Goal: Task Accomplishment & Management: Manage account settings

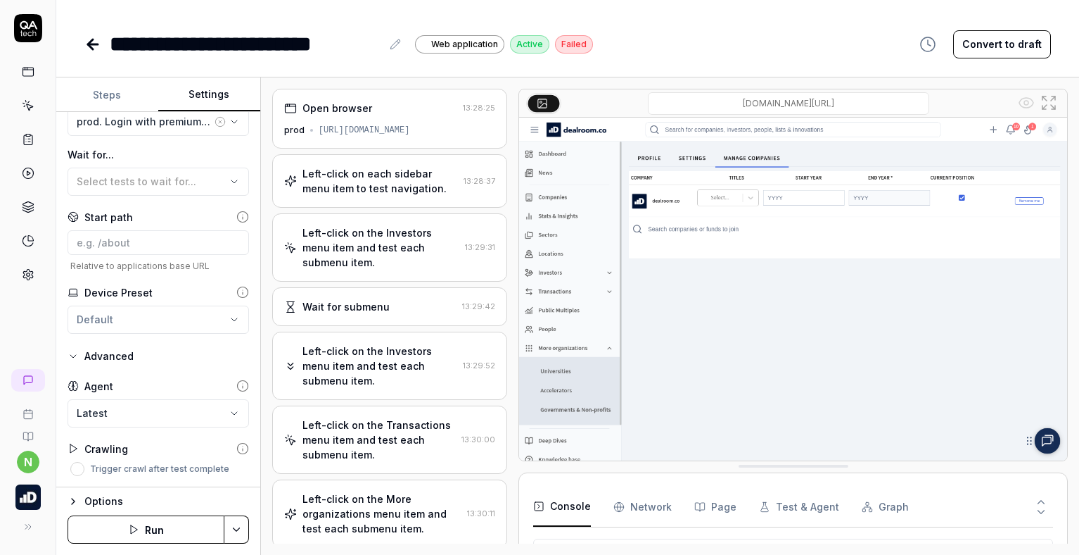
scroll to position [482, 0]
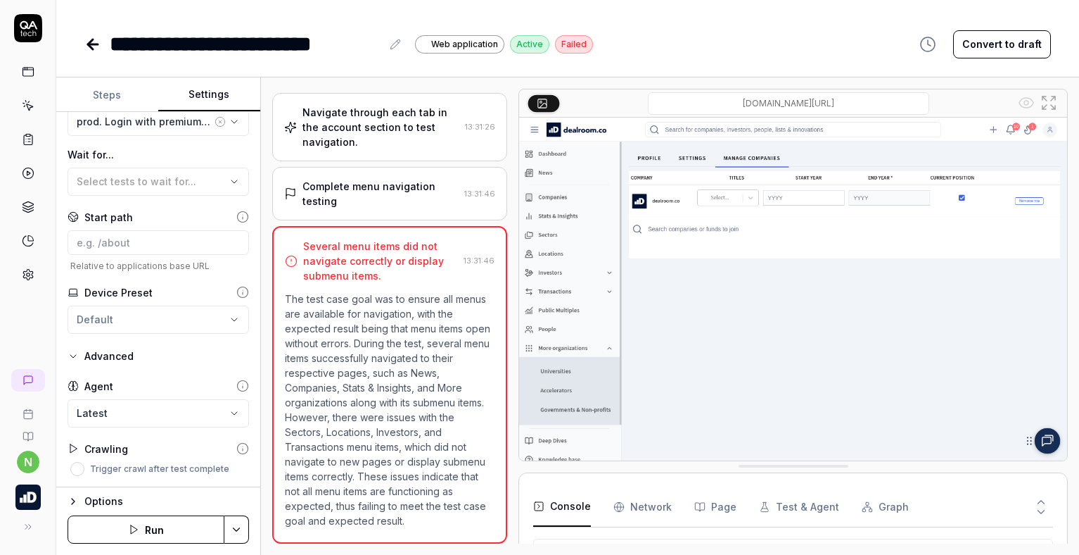
click at [96, 48] on icon at bounding box center [92, 44] width 17 height 17
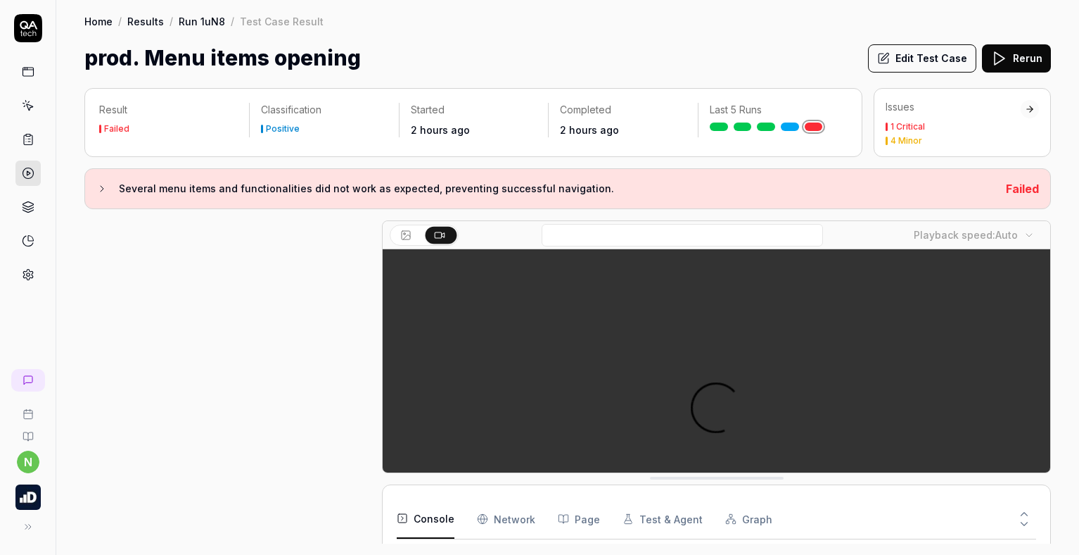
scroll to position [503, 0]
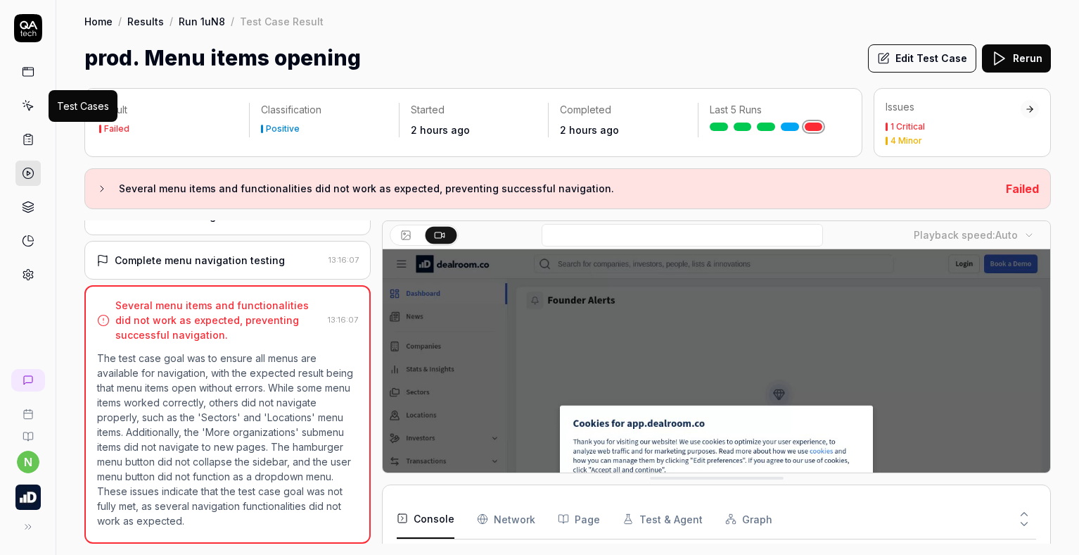
click at [30, 101] on icon at bounding box center [28, 105] width 13 height 13
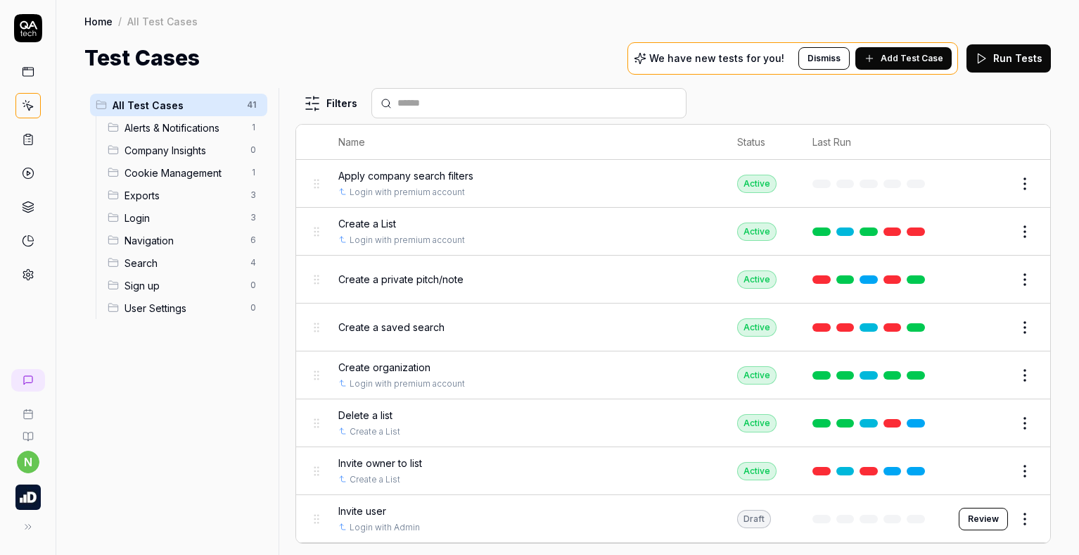
click at [315, 96] on html "n Home / All Test Cases Home / All Test Cases Test Cases We have new tests for …" at bounding box center [539, 277] width 1079 height 555
click at [412, 81] on html "n Home / All Test Cases Home / All Test Cases Test Cases We have new tests for …" at bounding box center [539, 277] width 1079 height 555
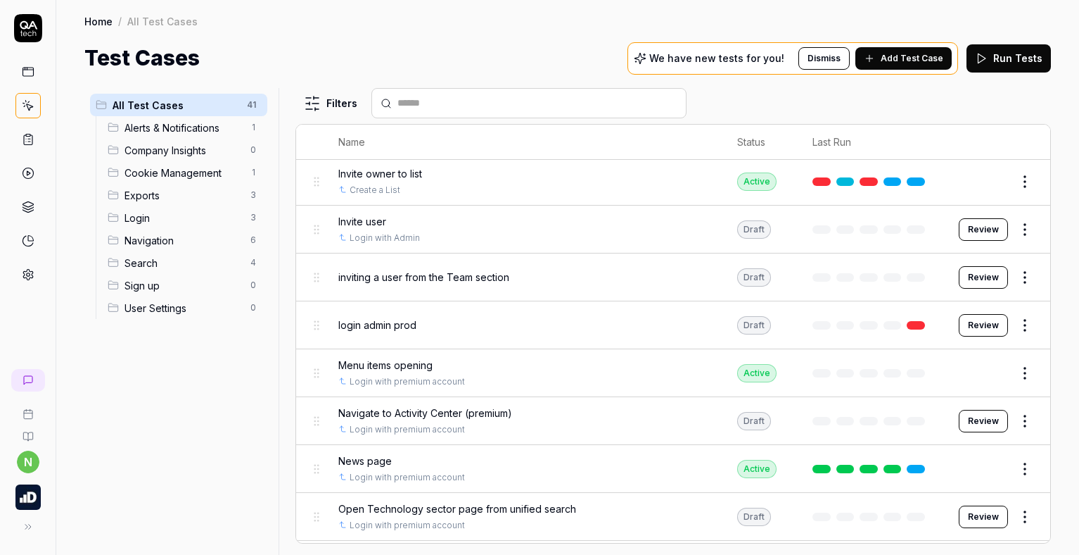
scroll to position [319, 0]
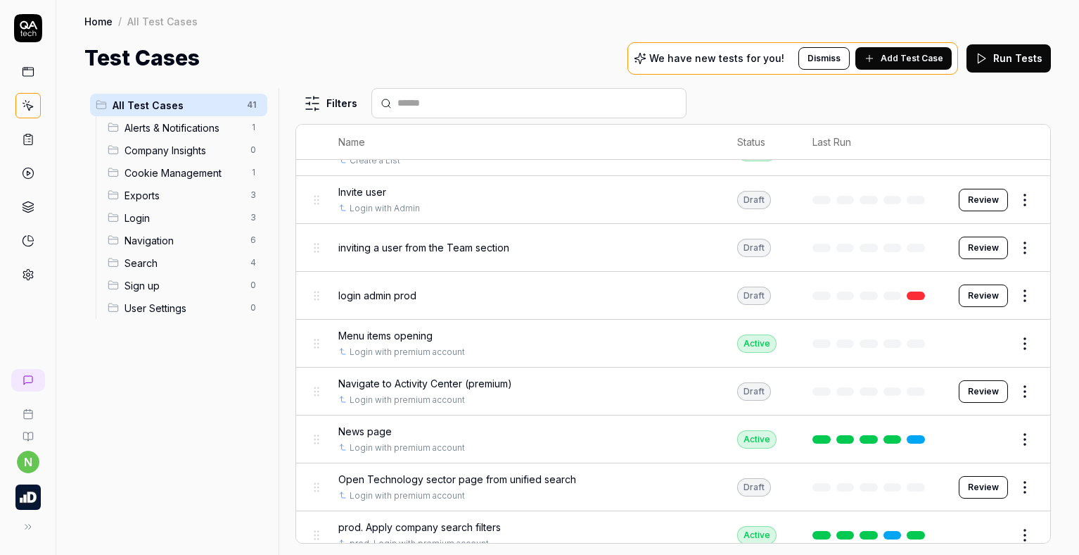
click at [1020, 390] on html "n Home / All Test Cases Home / All Test Cases Test Cases We have new tests for …" at bounding box center [539, 277] width 1079 height 555
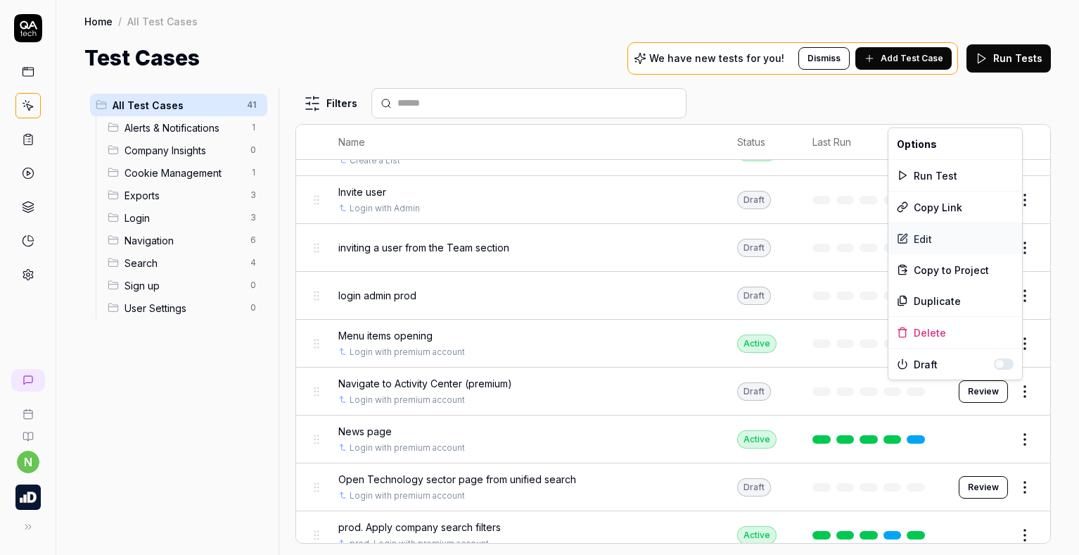
click at [932, 233] on div "Edit" at bounding box center [956, 238] width 134 height 31
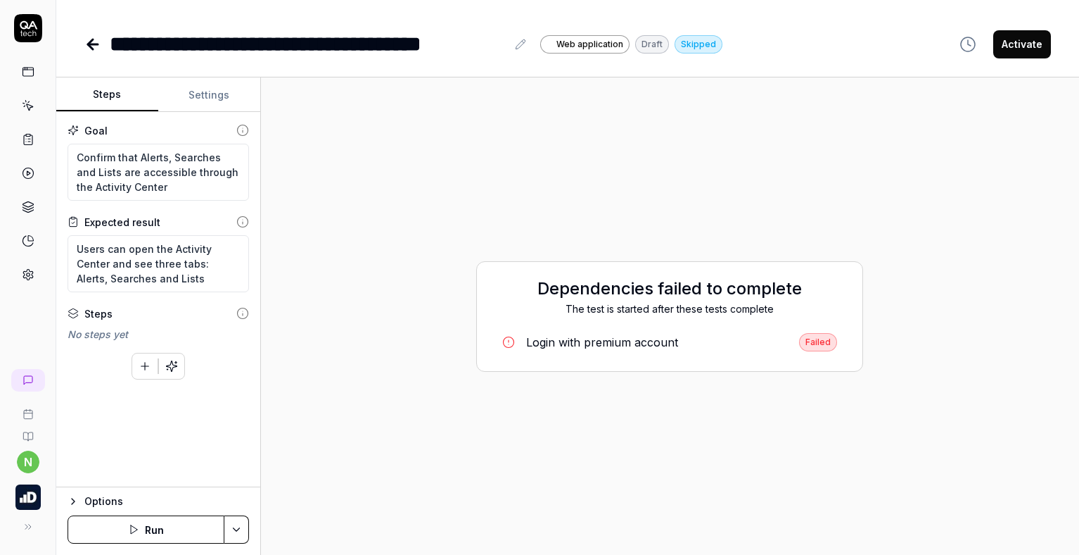
type textarea "*"
click at [125, 42] on div "**********" at bounding box center [308, 44] width 397 height 32
drag, startPoint x: 126, startPoint y: 51, endPoint x: 113, endPoint y: 51, distance: 13.4
click at [113, 51] on div "**********" at bounding box center [308, 44] width 397 height 32
click at [139, 53] on div "**********" at bounding box center [308, 44] width 397 height 32
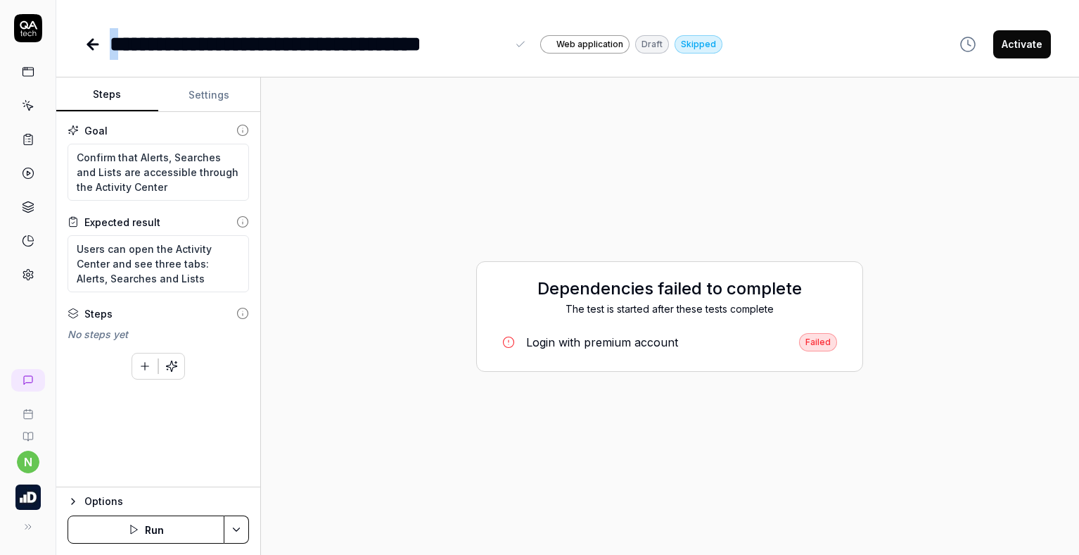
drag, startPoint x: 120, startPoint y: 46, endPoint x: 112, endPoint y: 46, distance: 8.5
click at [112, 46] on div "**********" at bounding box center [308, 44] width 397 height 32
click at [463, 44] on div "**********" at bounding box center [338, 44] width 456 height 32
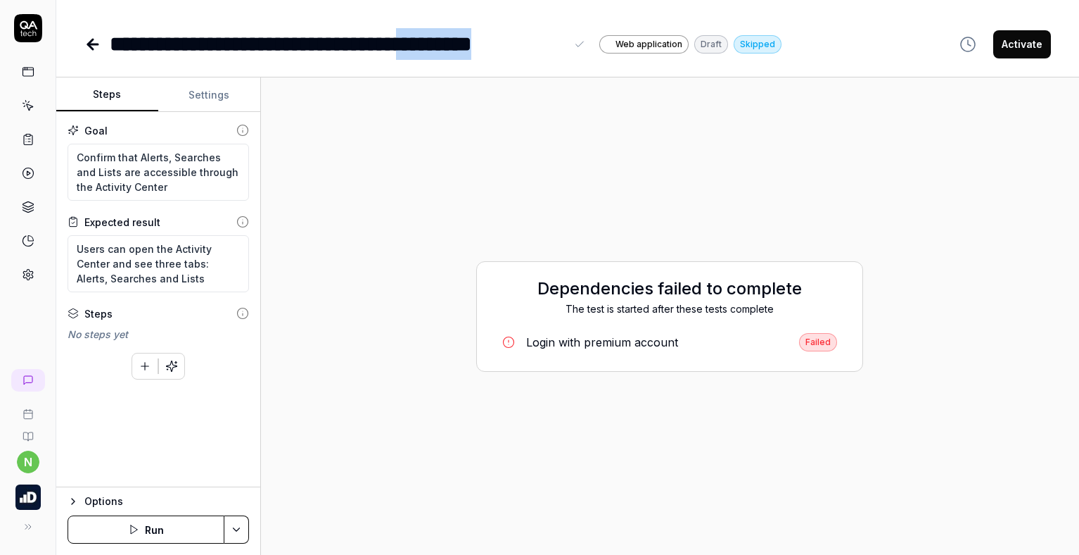
drag, startPoint x: 562, startPoint y: 42, endPoint x: 458, endPoint y: 38, distance: 104.2
click at [458, 38] on div "**********" at bounding box center [338, 44] width 456 height 32
click at [196, 99] on button "Settings" at bounding box center [209, 95] width 102 height 34
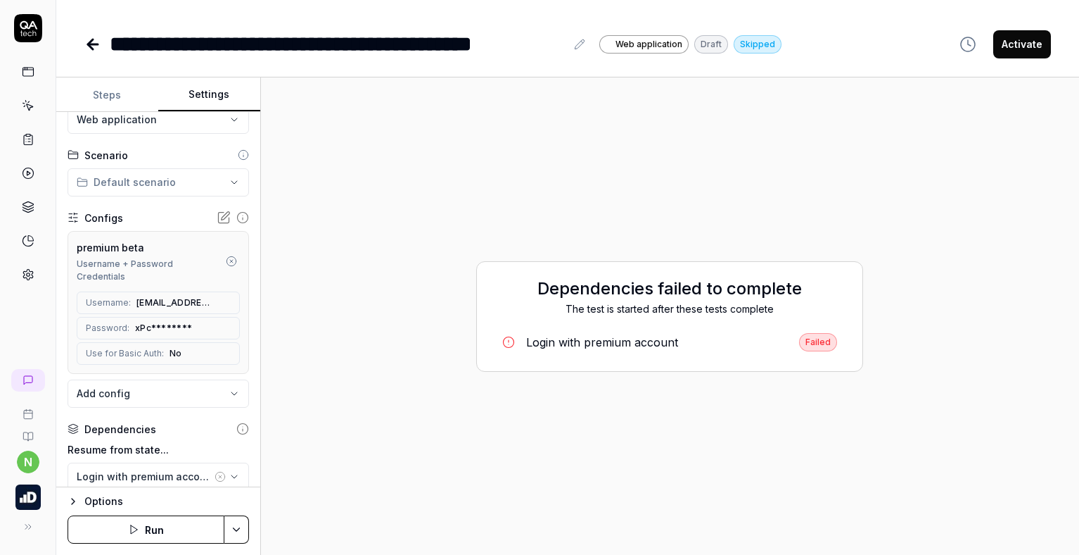
scroll to position [70, 0]
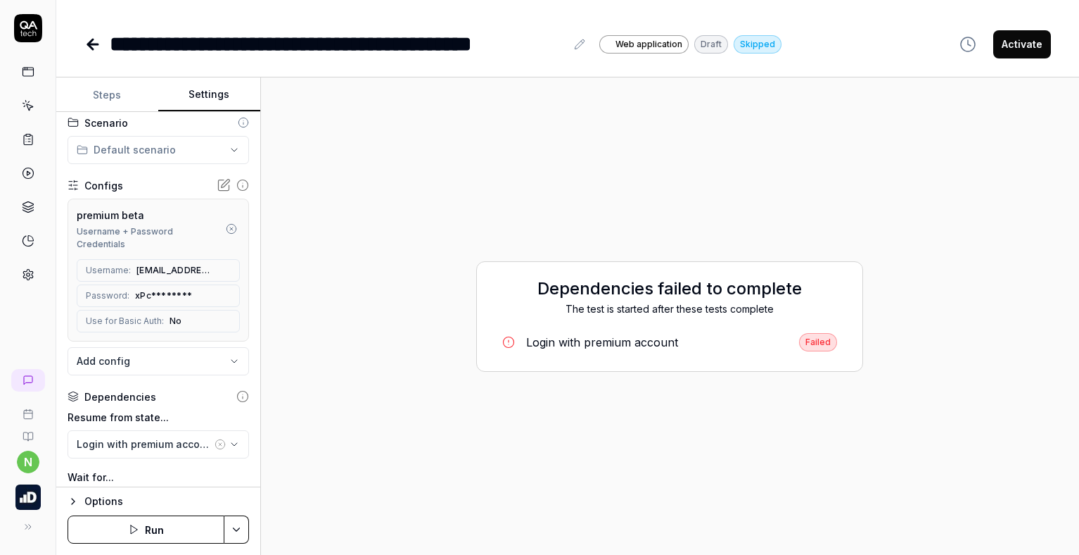
click at [226, 230] on icon "button" at bounding box center [231, 228] width 11 height 11
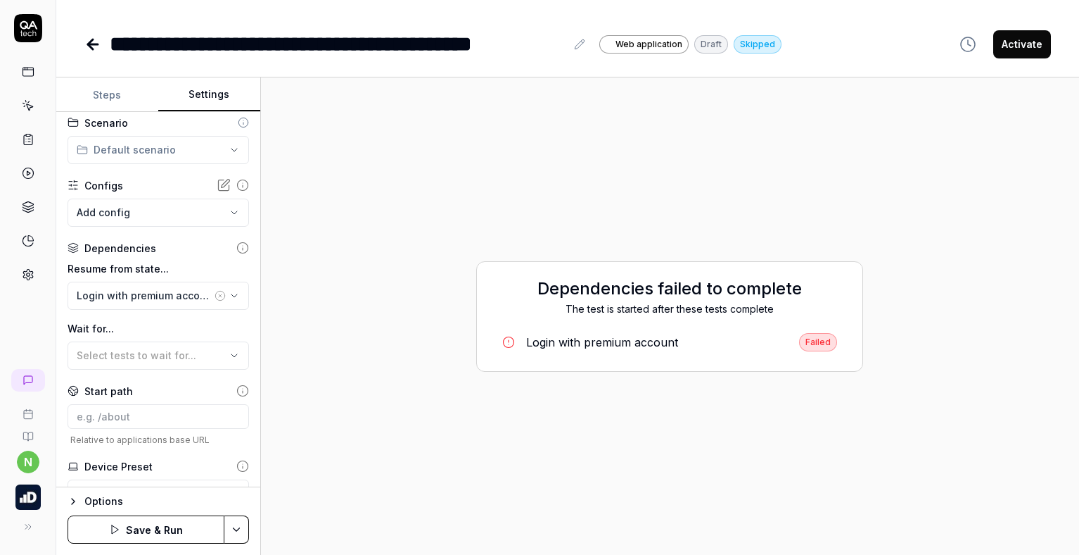
click at [118, 215] on body "**********" at bounding box center [539, 277] width 1079 height 555
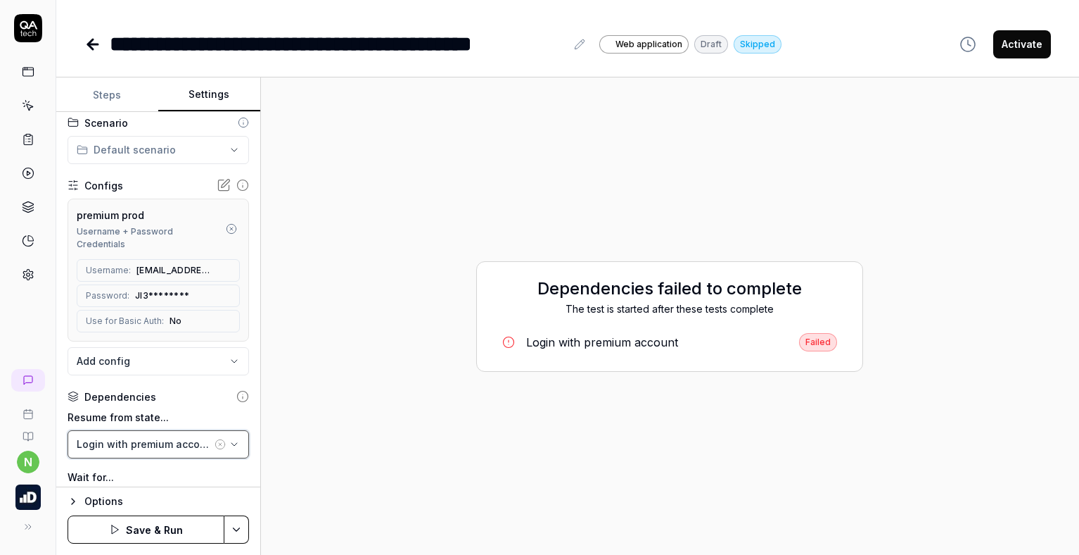
click at [167, 443] on div "Login with premium account" at bounding box center [144, 443] width 135 height 15
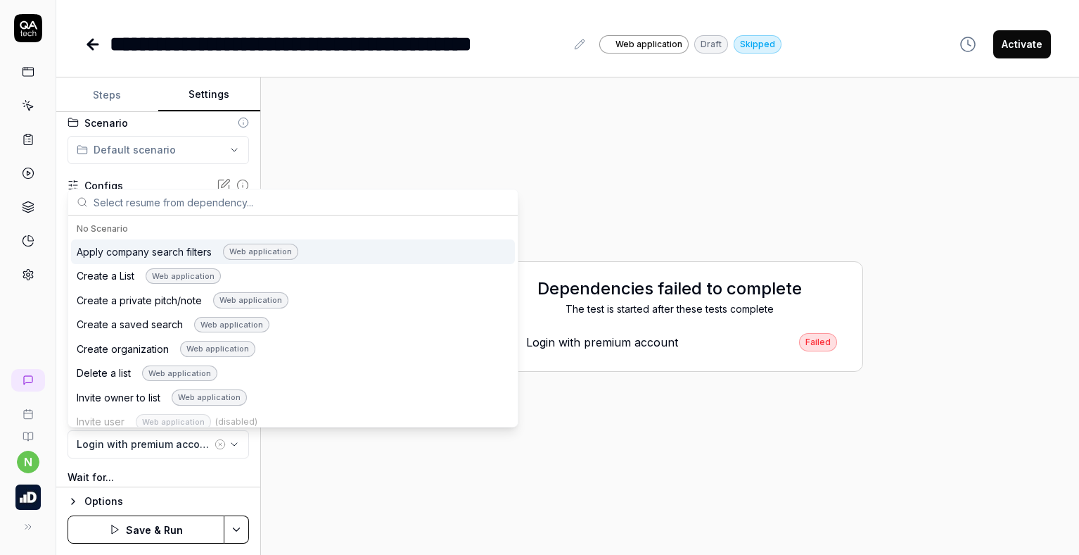
click at [215, 441] on icon "button" at bounding box center [220, 443] width 11 height 11
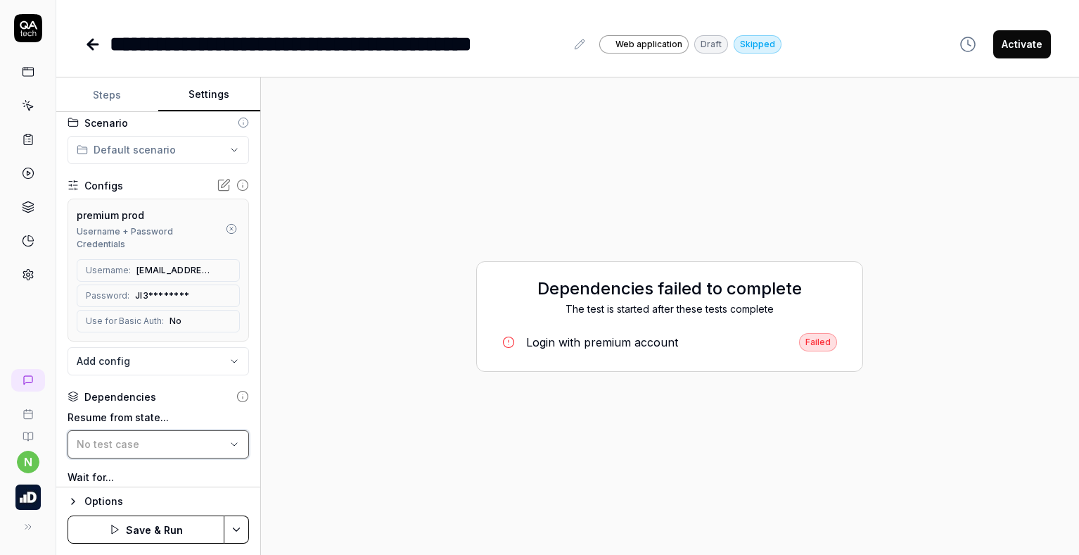
click at [195, 444] on div "No test case" at bounding box center [151, 443] width 149 height 15
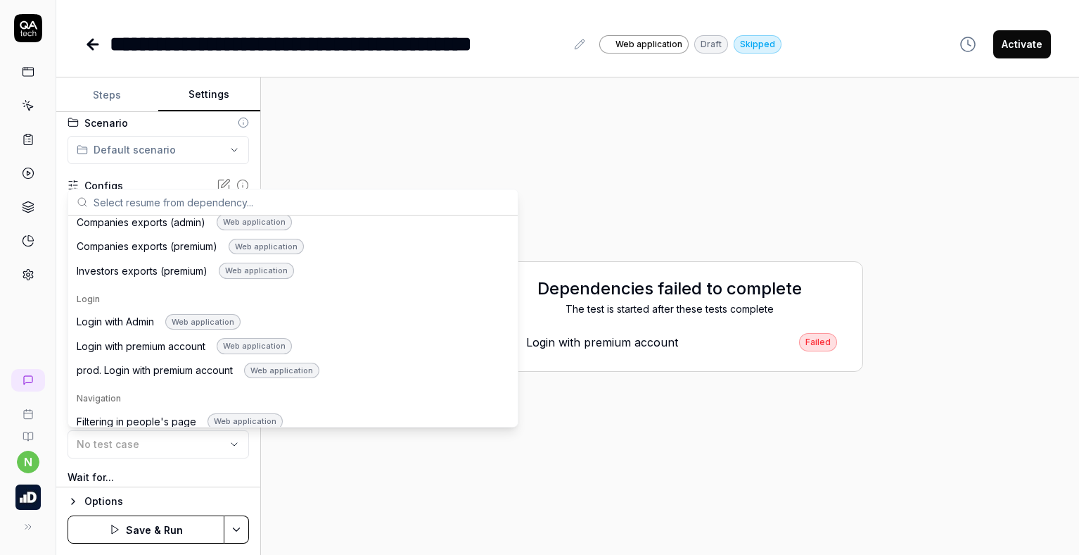
scroll to position [774, 0]
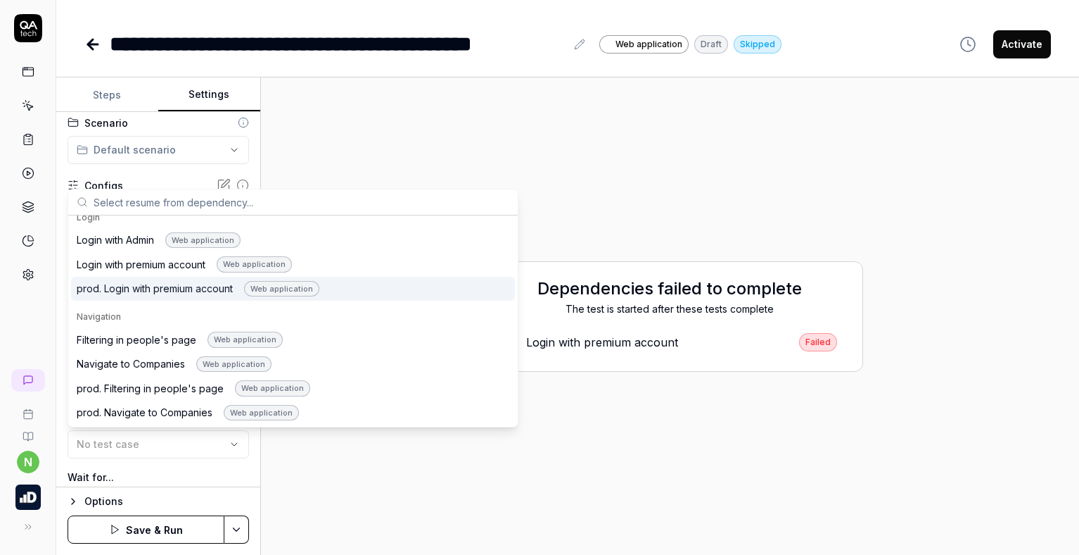
click at [119, 283] on div "prod. Login with premium account Web application" at bounding box center [198, 289] width 243 height 16
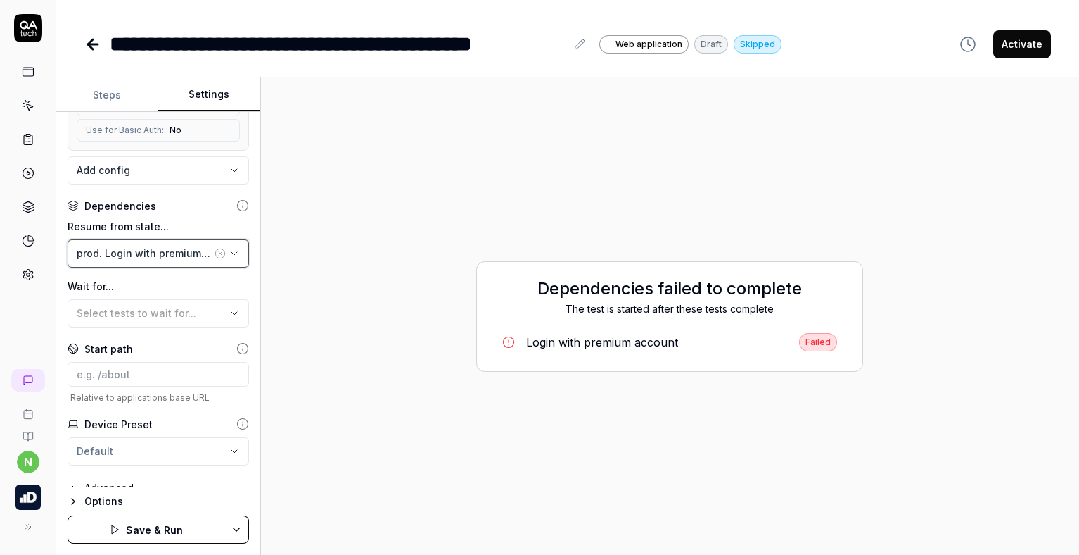
scroll to position [281, 0]
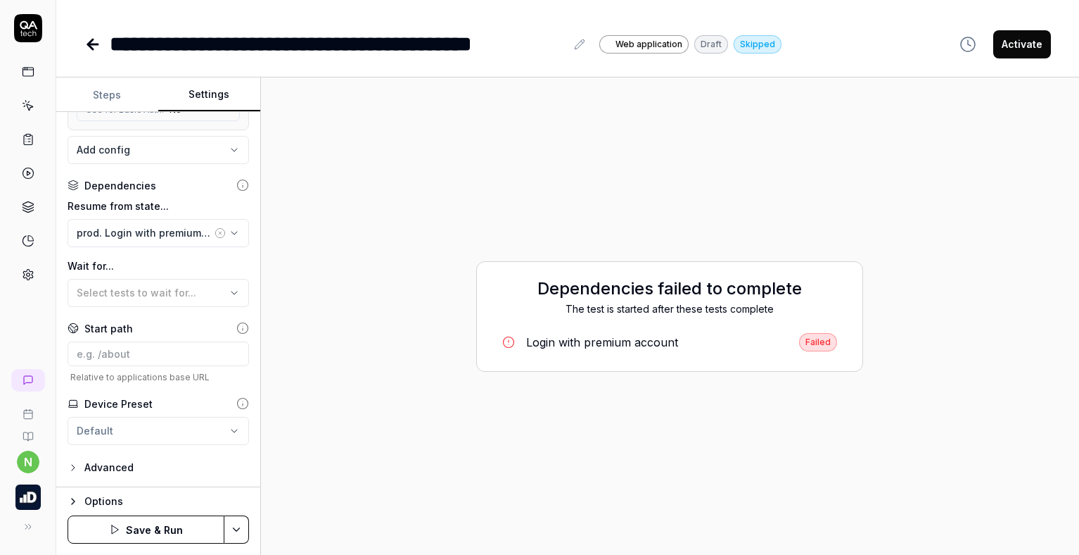
click at [72, 500] on icon "button" at bounding box center [73, 500] width 11 height 11
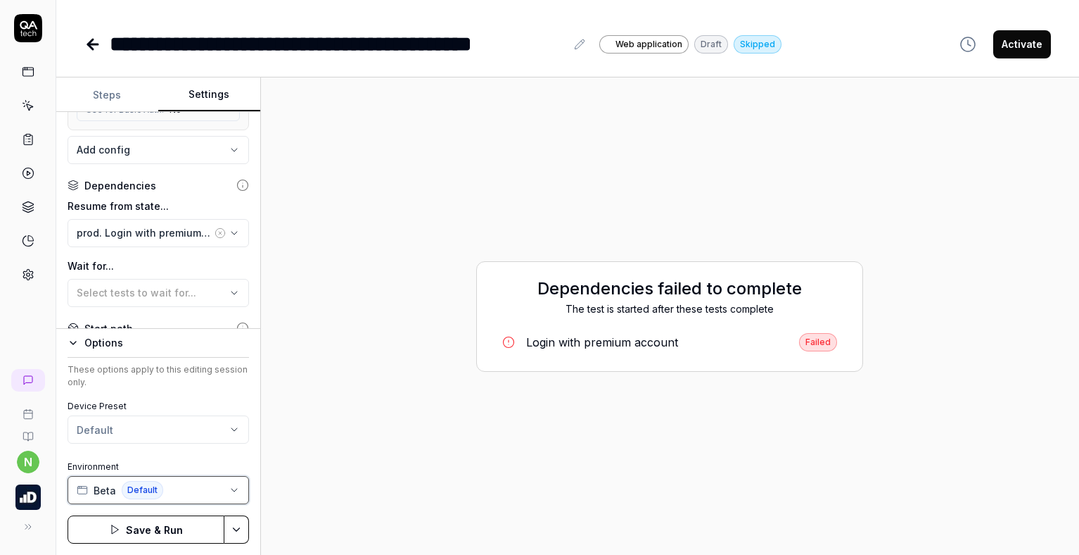
click at [171, 486] on button "Beta Default" at bounding box center [159, 490] width 182 height 28
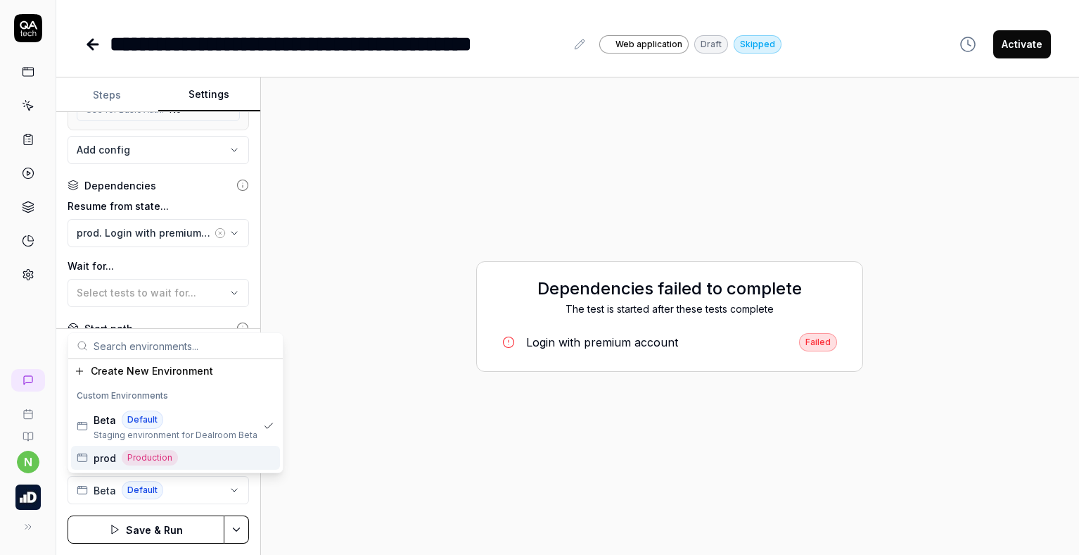
click at [202, 457] on div "prod Production" at bounding box center [175, 457] width 209 height 24
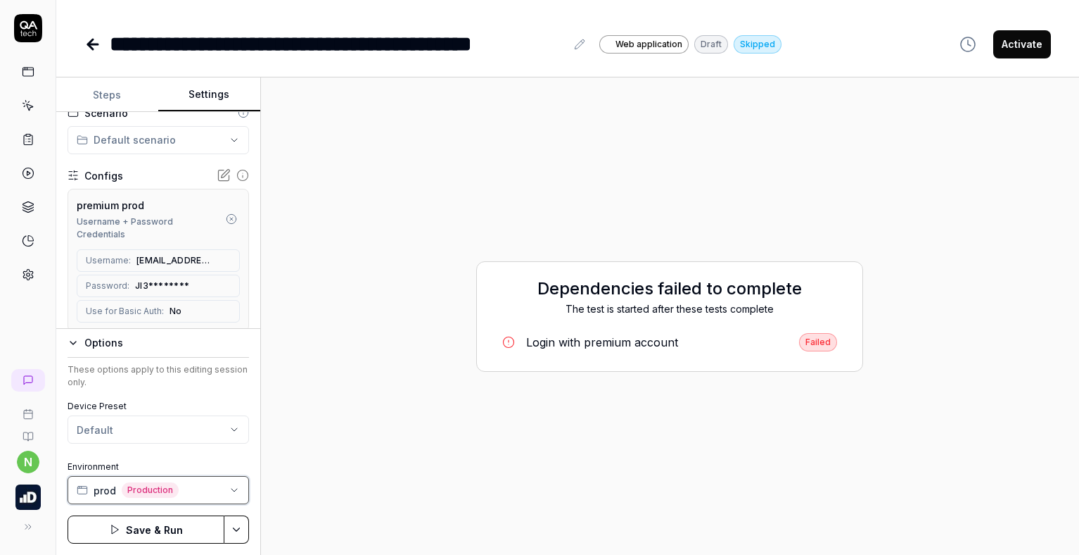
scroll to position [0, 0]
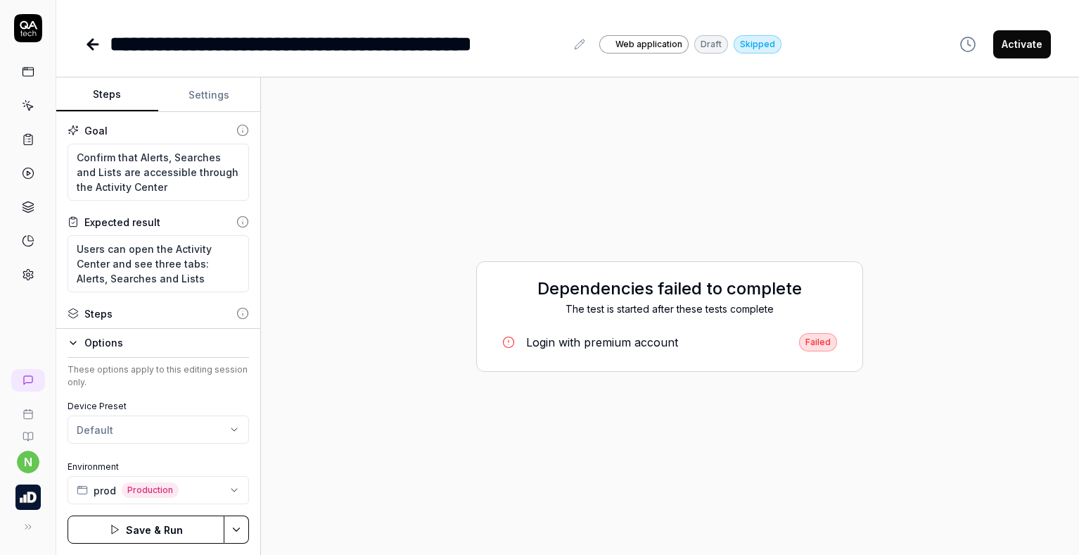
click at [128, 94] on button "Steps" at bounding box center [107, 95] width 102 height 34
click at [215, 96] on button "Settings" at bounding box center [209, 95] width 102 height 34
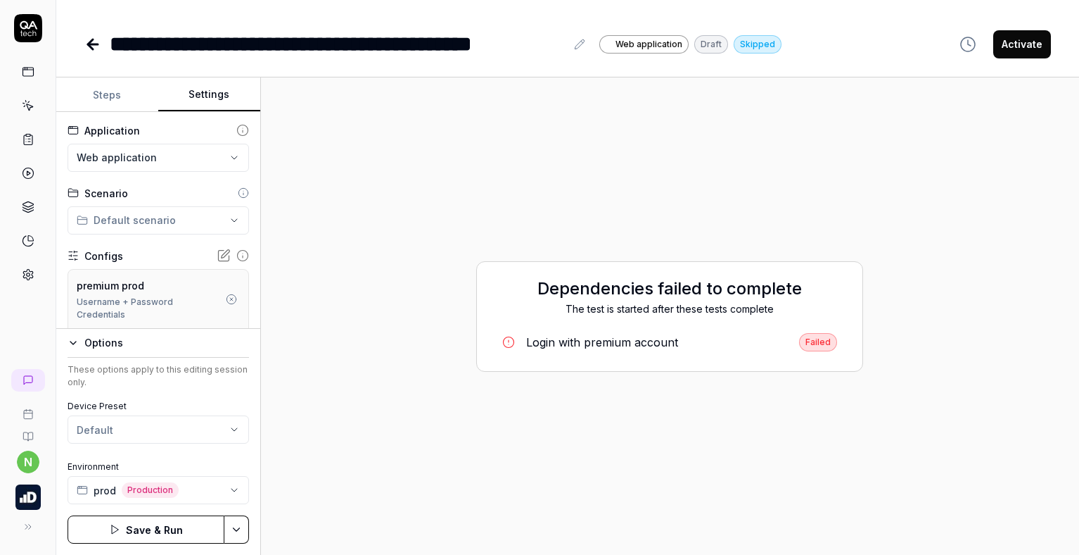
click at [125, 95] on button "Steps" at bounding box center [107, 95] width 102 height 34
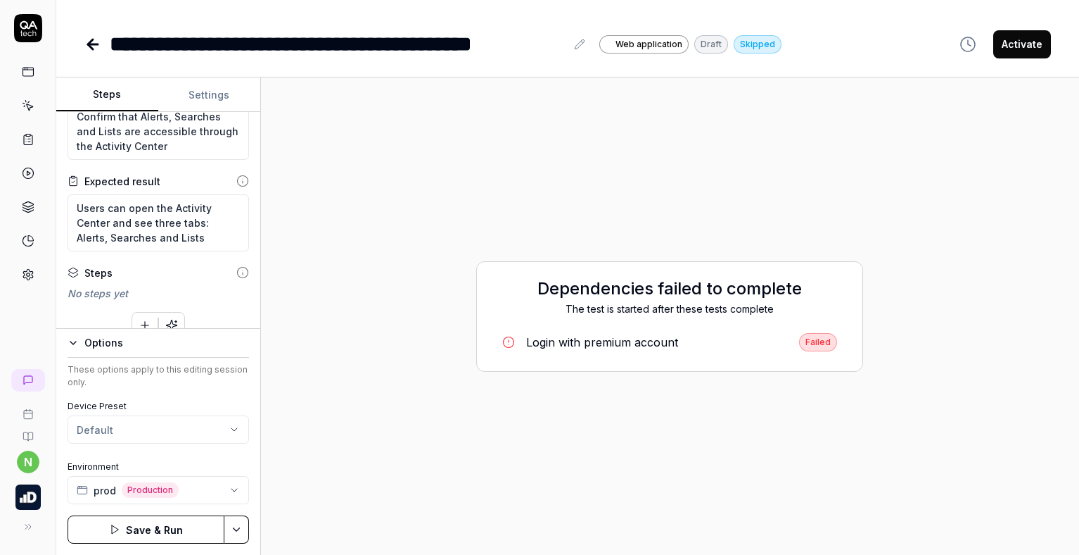
scroll to position [62, 0]
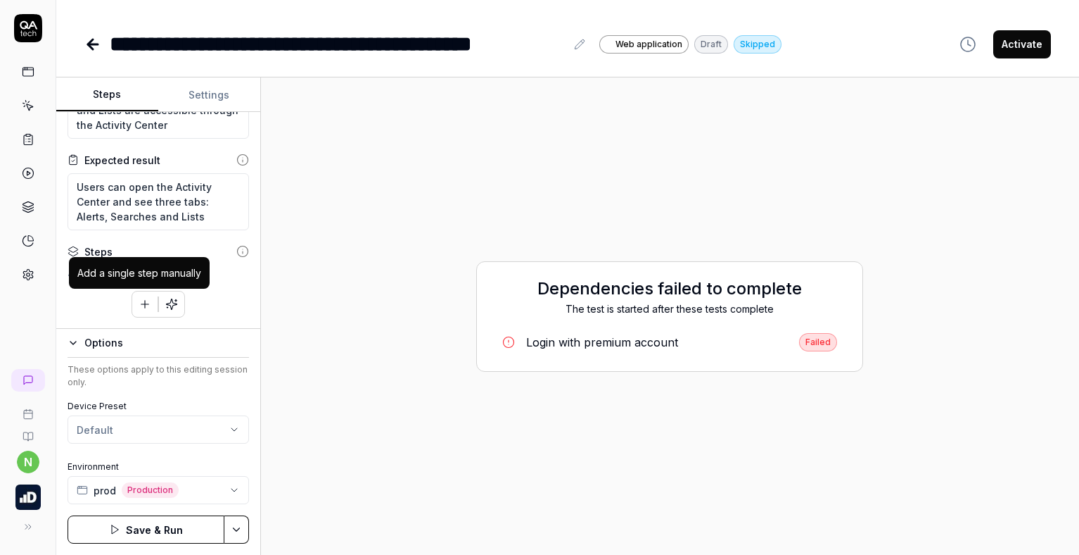
click at [141, 304] on icon "button" at bounding box center [145, 304] width 8 height 0
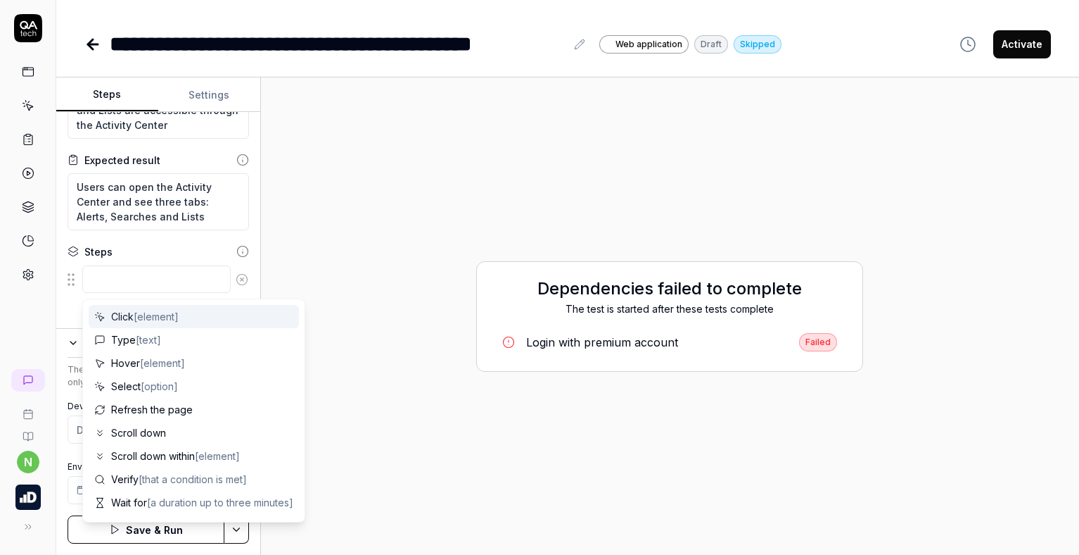
click at [241, 246] on div "Goal Confirm that Alerts, Searches and Lists are accessible through the Activit…" at bounding box center [158, 220] width 204 height 217
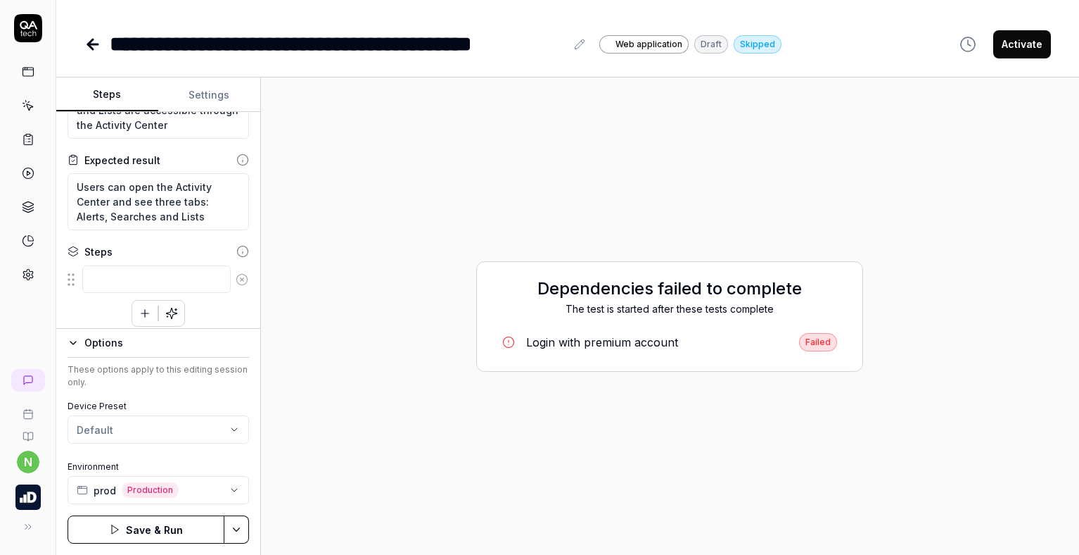
click at [159, 526] on button "Save & Run" at bounding box center [146, 529] width 157 height 28
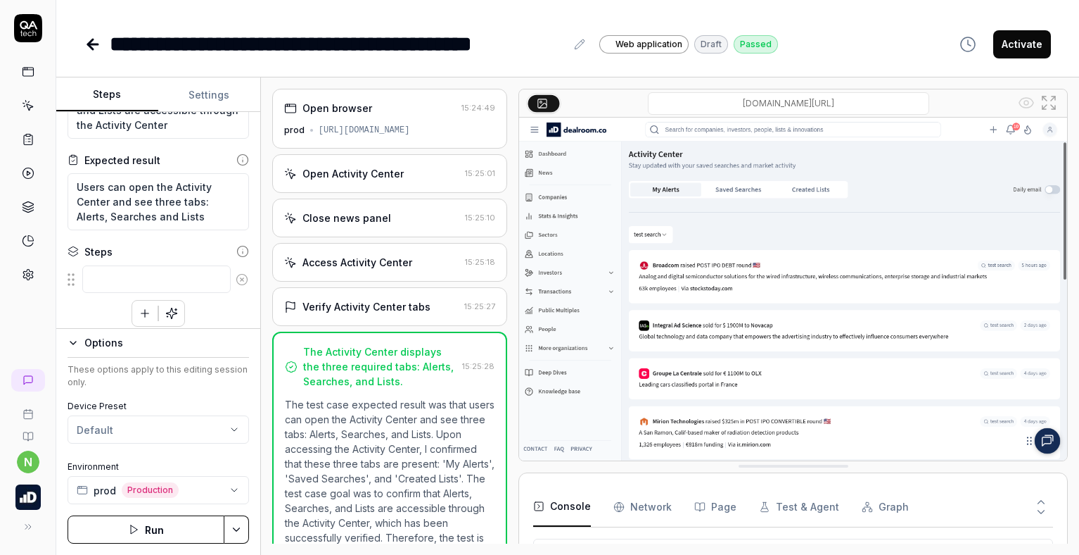
click at [374, 184] on div "Open Activity Center 15:25:01" at bounding box center [390, 173] width 236 height 39
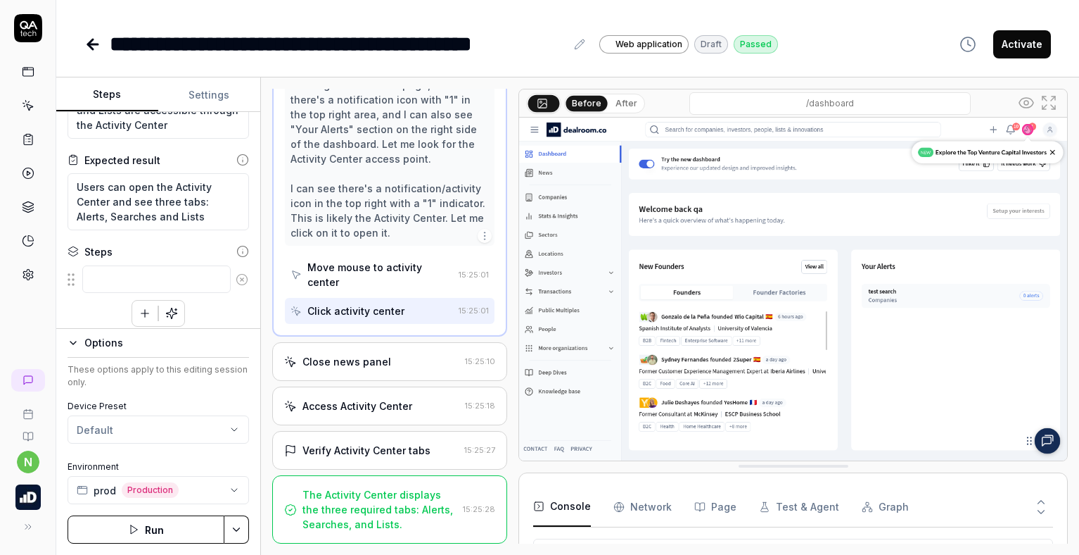
click at [358, 365] on div "Close news panel" at bounding box center [347, 361] width 89 height 15
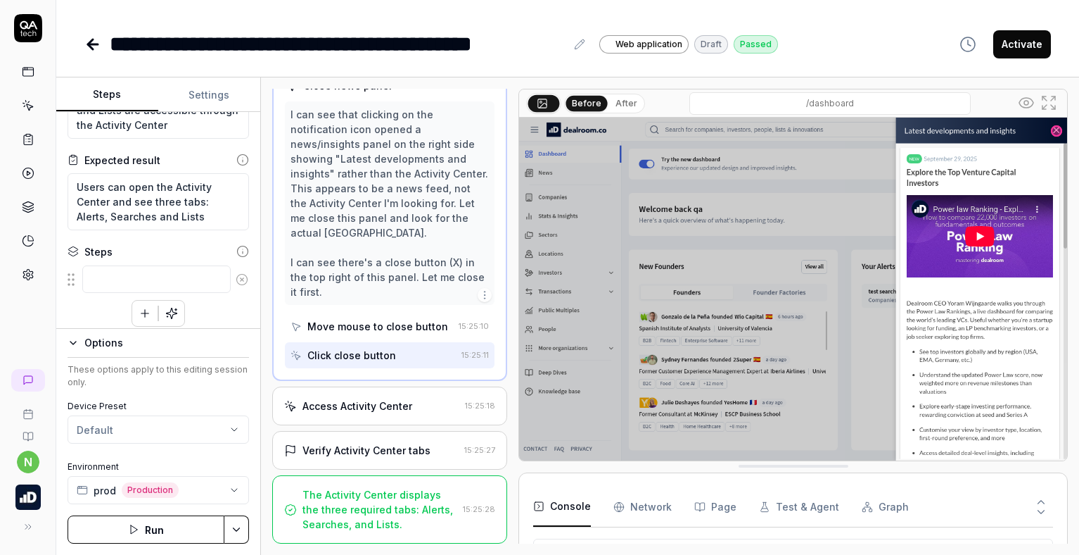
click at [359, 403] on div "Access Activity Center" at bounding box center [358, 405] width 110 height 15
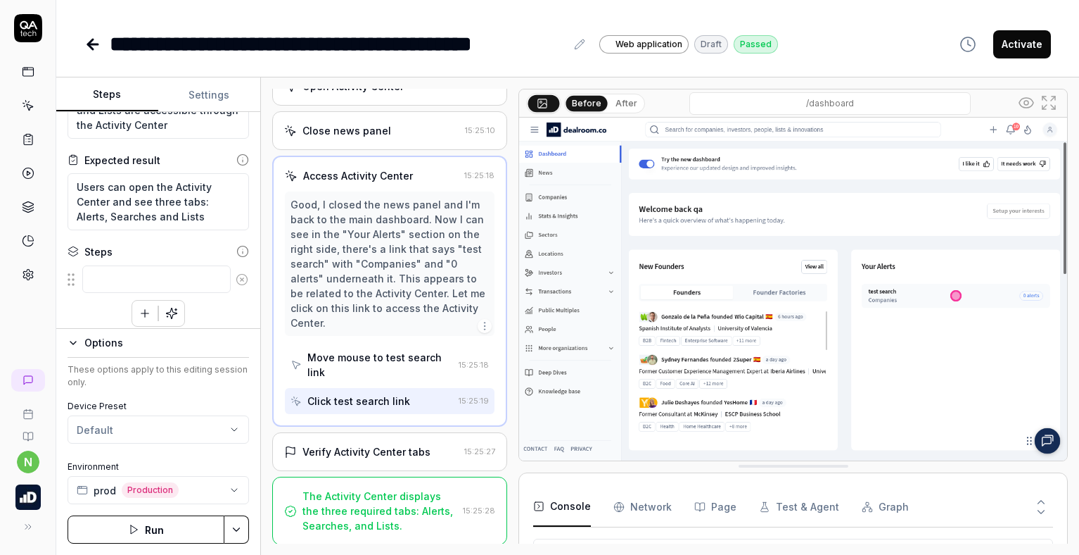
scroll to position [89, 0]
click at [353, 445] on div "Verify Activity Center tabs" at bounding box center [367, 450] width 128 height 15
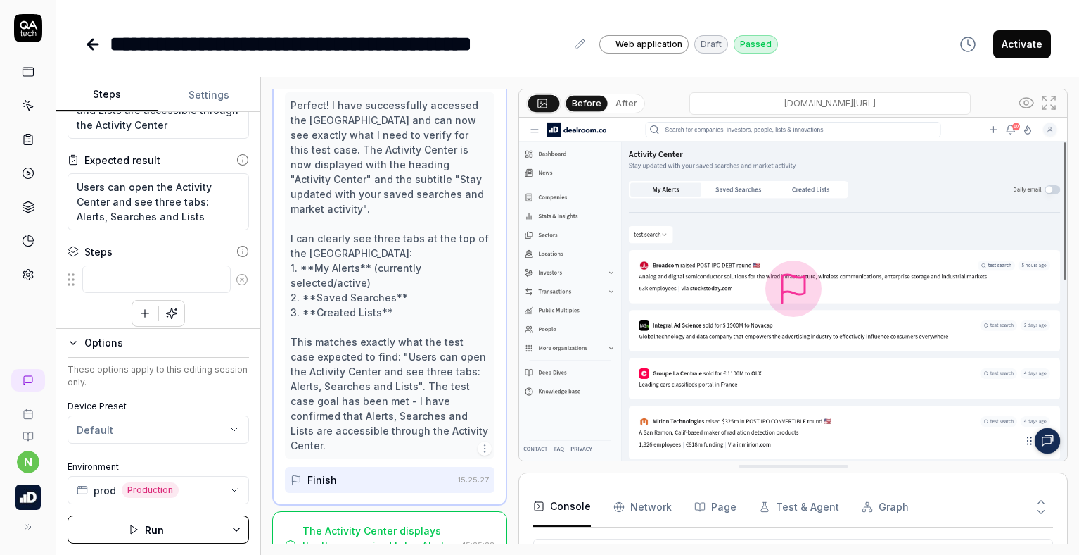
scroll to position [267, 0]
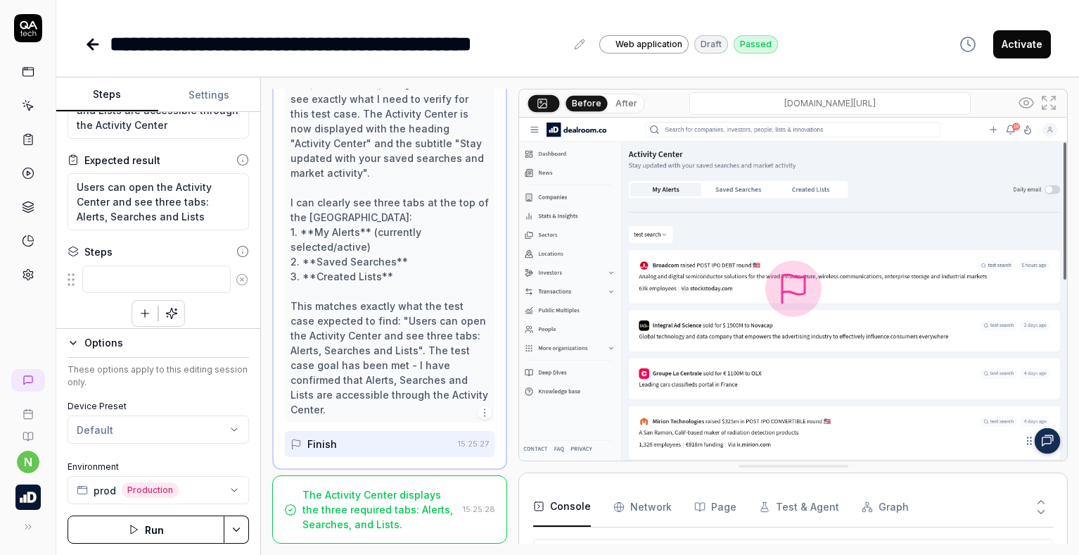
click at [1019, 43] on button "Activate" at bounding box center [1023, 44] width 58 height 28
click at [27, 112] on link at bounding box center [27, 105] width 25 height 25
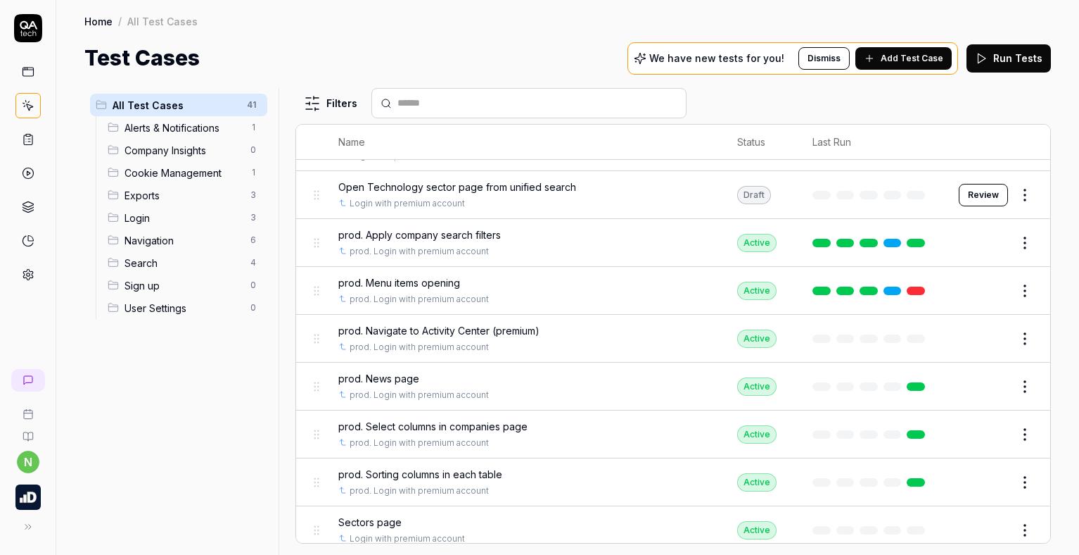
scroll to position [633, 0]
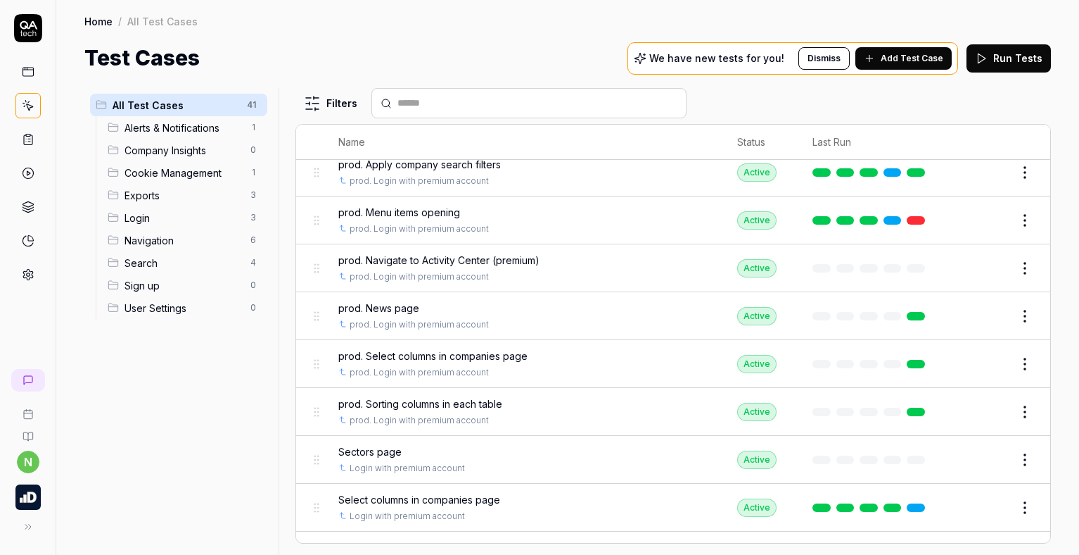
click at [1023, 274] on html "n Home / All Test Cases Home / All Test Cases Test Cases We have new tests for …" at bounding box center [539, 277] width 1079 height 555
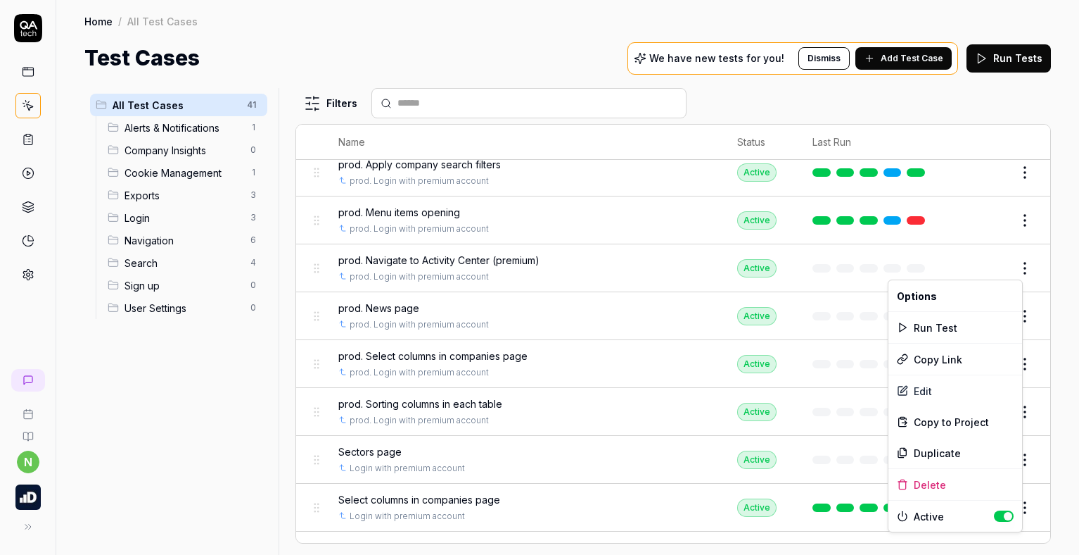
click at [185, 396] on html "n Home / All Test Cases Home / All Test Cases Test Cases We have new tests for …" at bounding box center [539, 277] width 1079 height 555
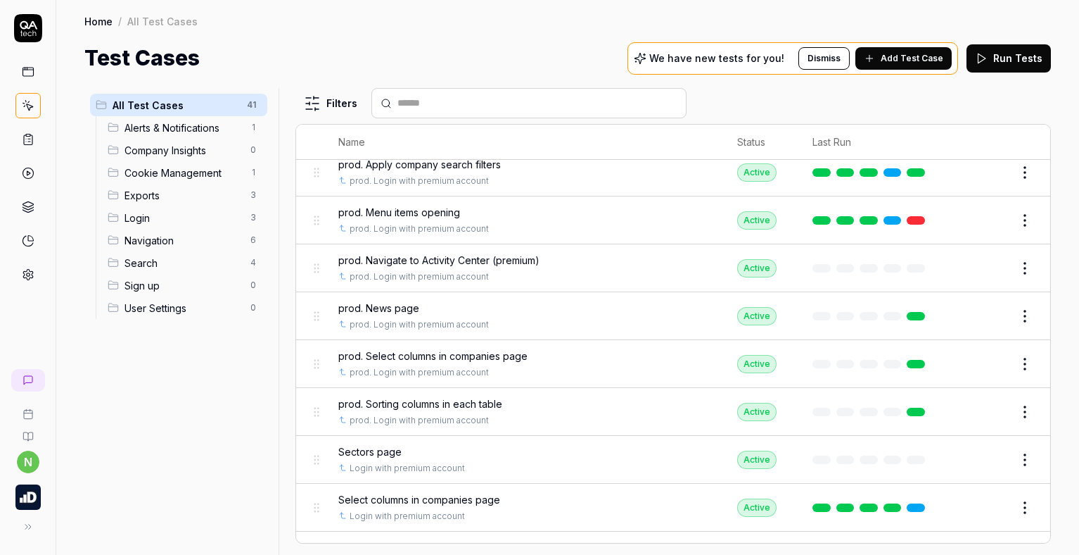
click at [26, 72] on icon at bounding box center [28, 71] width 13 height 13
click at [25, 140] on icon at bounding box center [28, 139] width 13 height 13
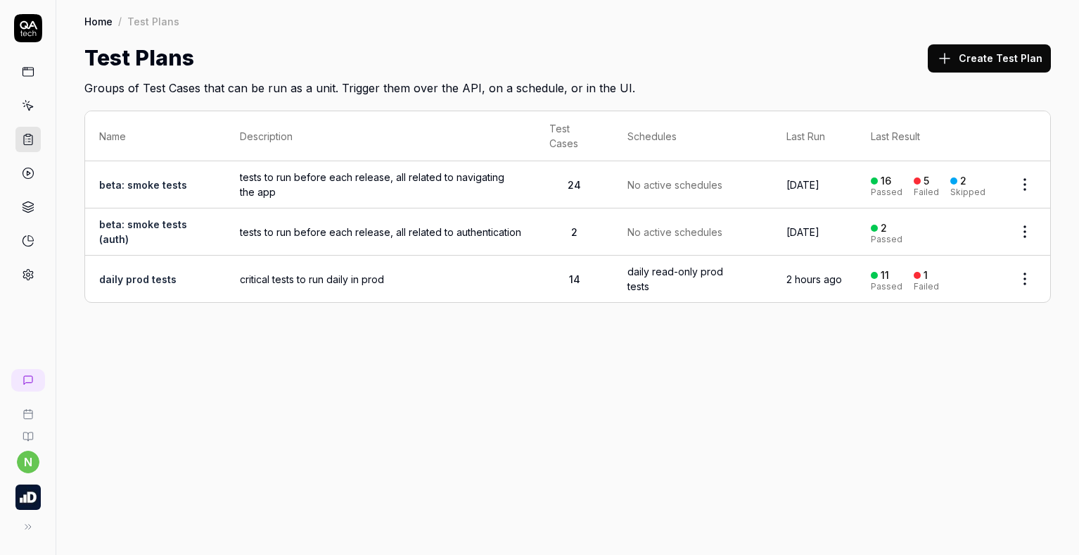
click at [452, 274] on span "critical tests to run daily in prod" at bounding box center [380, 279] width 281 height 15
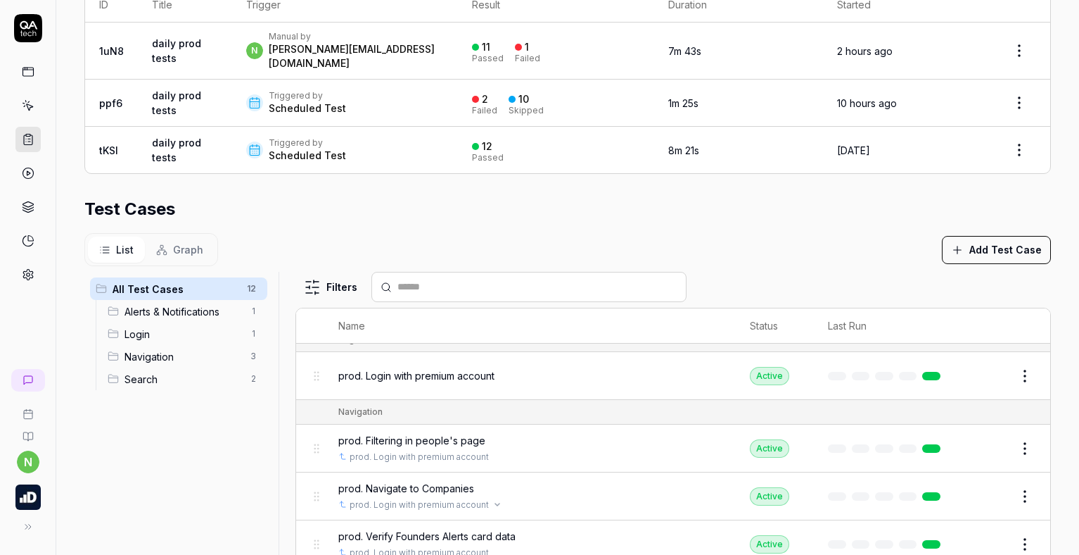
scroll to position [404, 0]
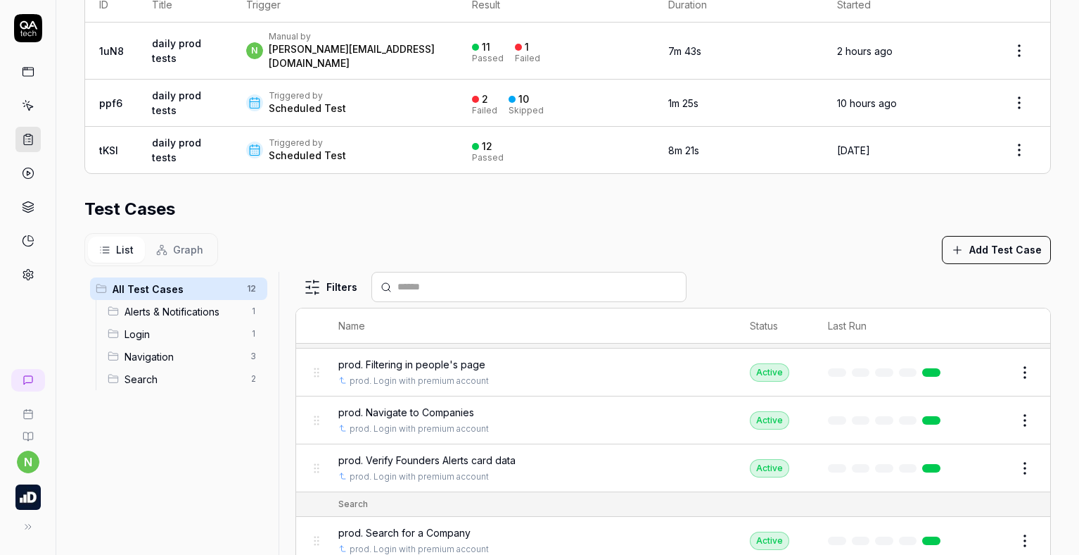
click at [974, 244] on button "Add Test Case" at bounding box center [996, 250] width 109 height 28
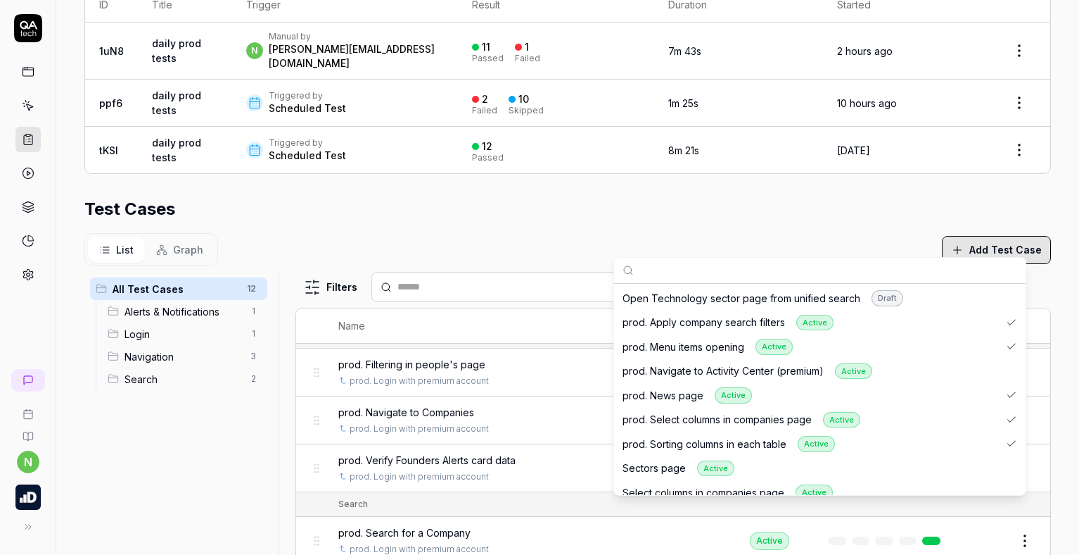
scroll to position [844, 0]
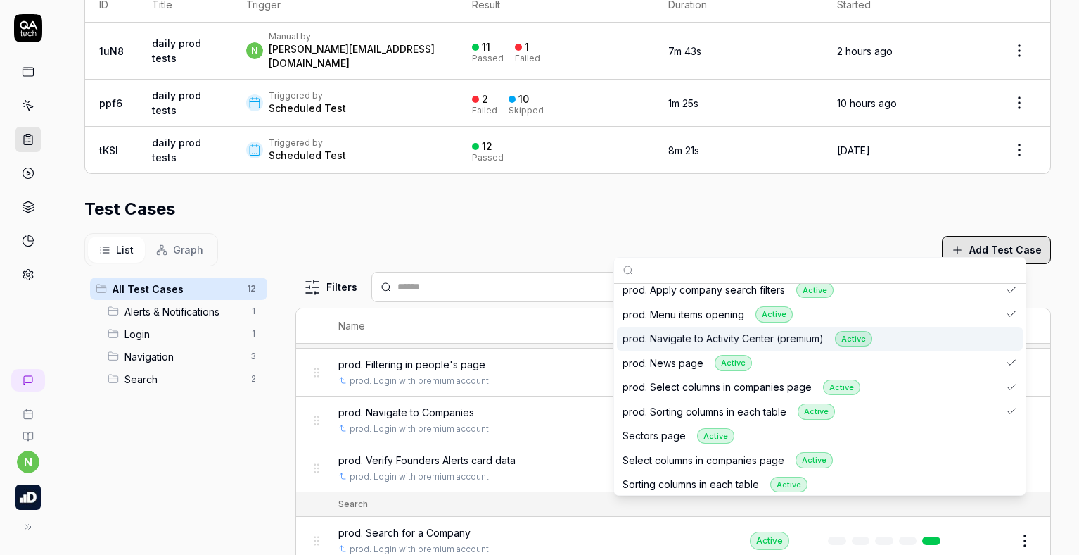
click at [784, 346] on div "prod. Navigate to Activity Center (premium) Active" at bounding box center [748, 339] width 250 height 16
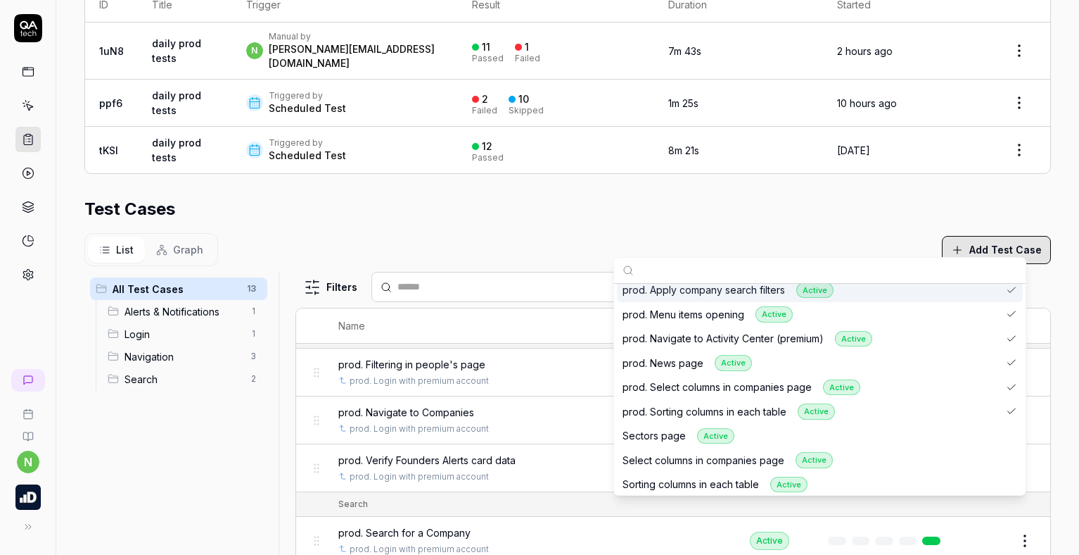
click at [625, 215] on section "Test Cases List Graph Add Test Case All Test Cases 13 Alerts & Notifications 1 …" at bounding box center [567, 409] width 967 height 427
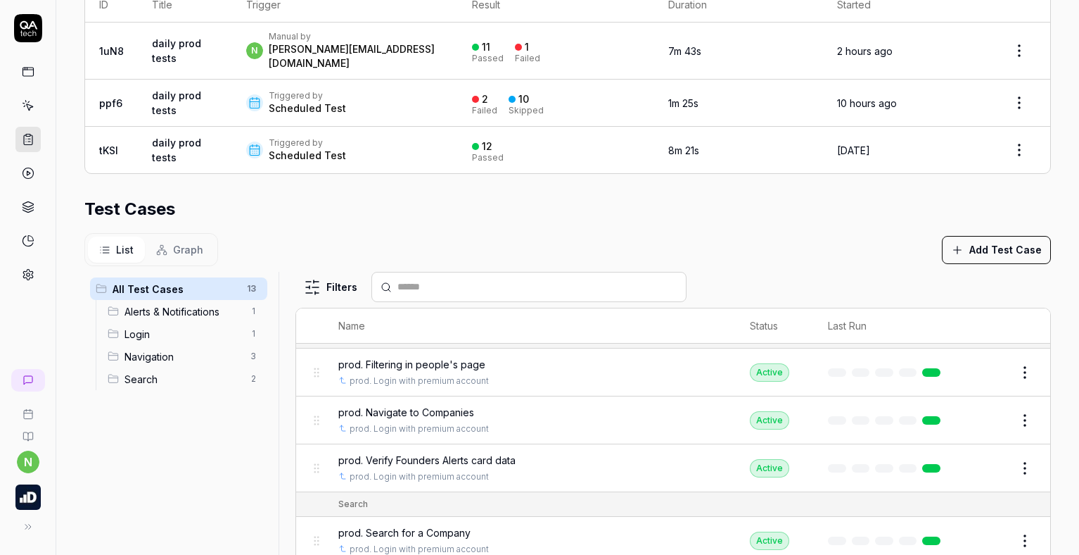
click at [29, 79] on link at bounding box center [27, 71] width 25 height 25
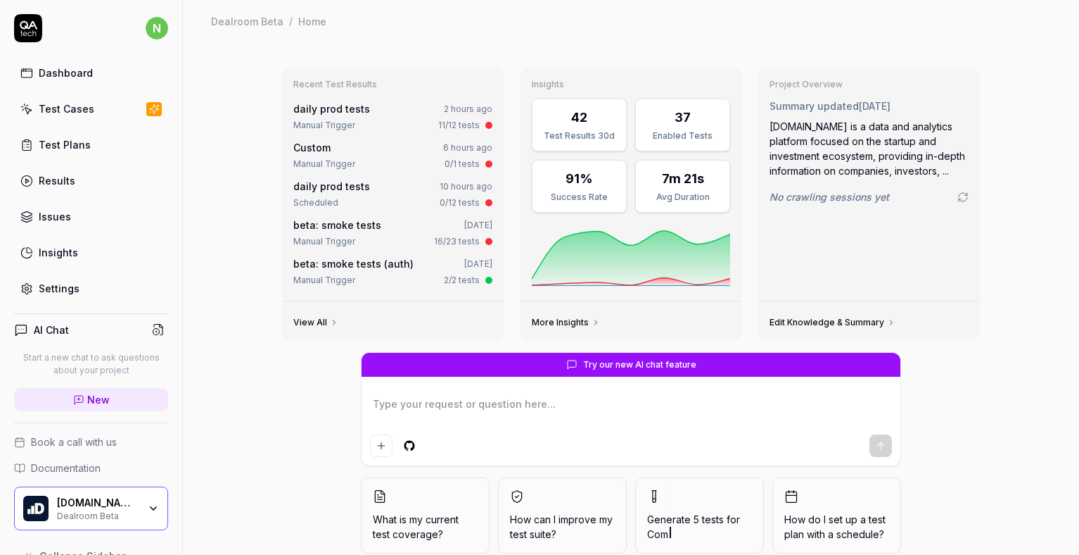
click at [550, 326] on link "More Insights" at bounding box center [566, 322] width 68 height 11
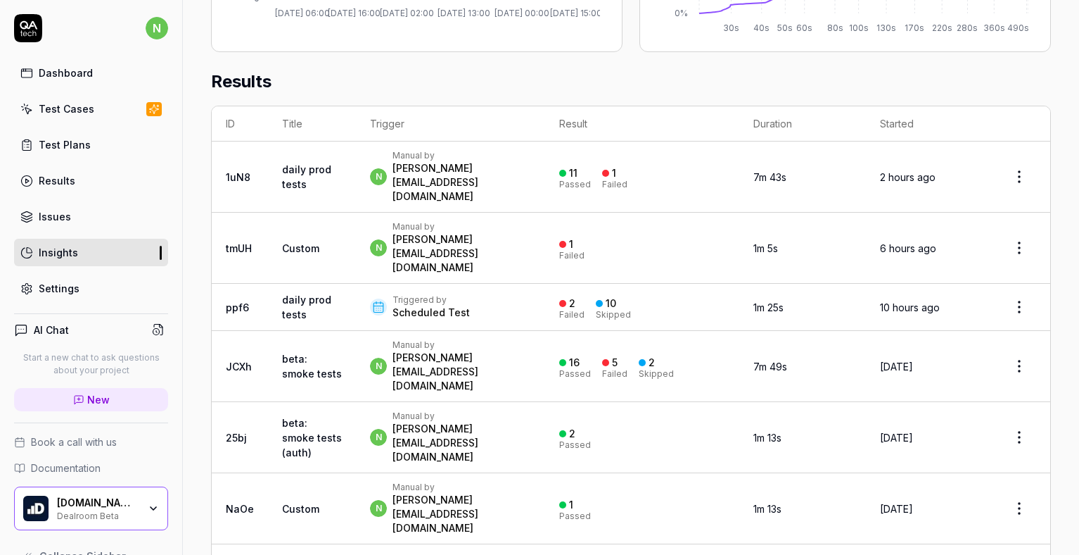
scroll to position [422, 0]
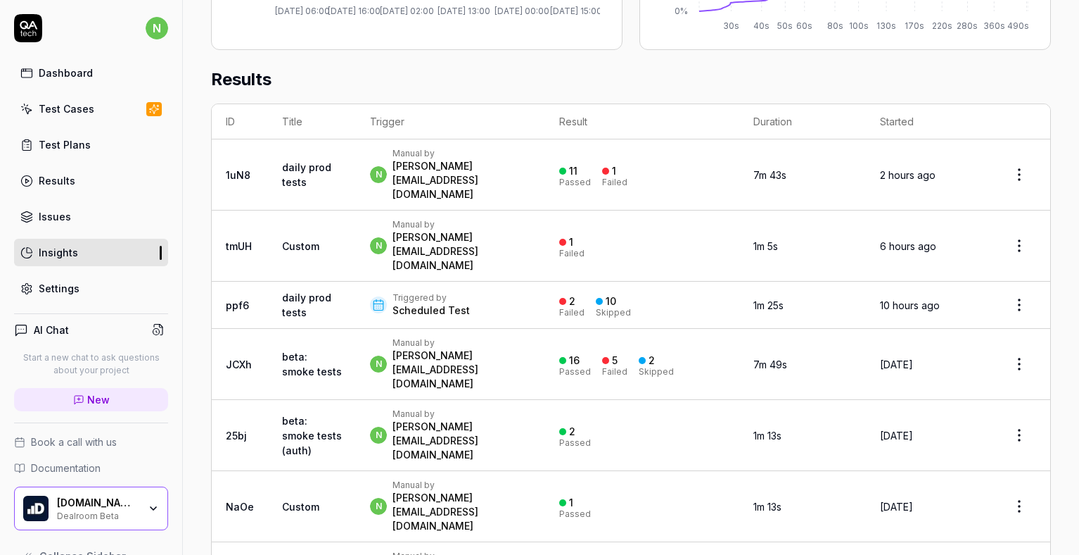
click at [66, 119] on link "Test Cases" at bounding box center [91, 108] width 154 height 27
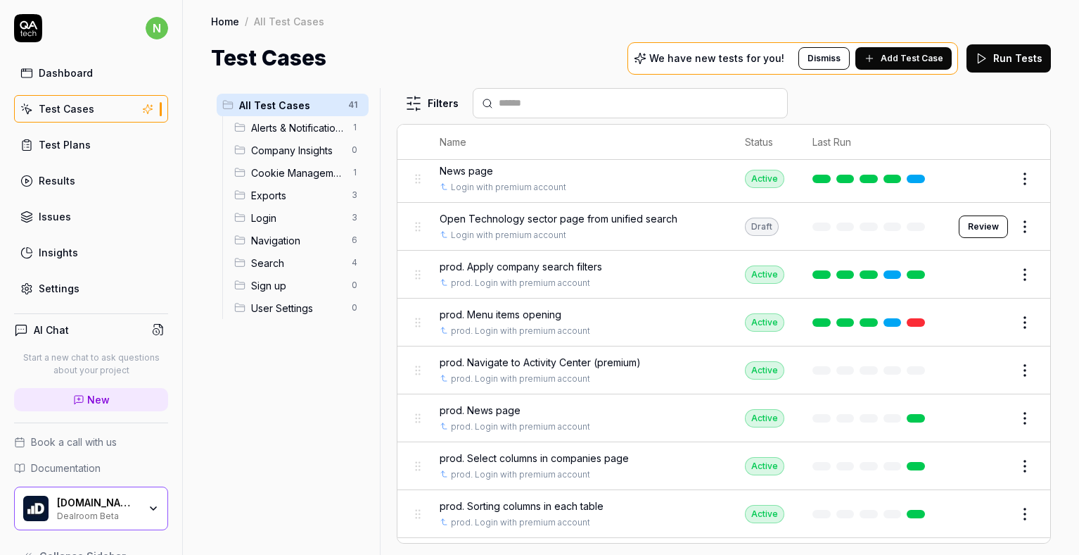
scroll to position [530, 0]
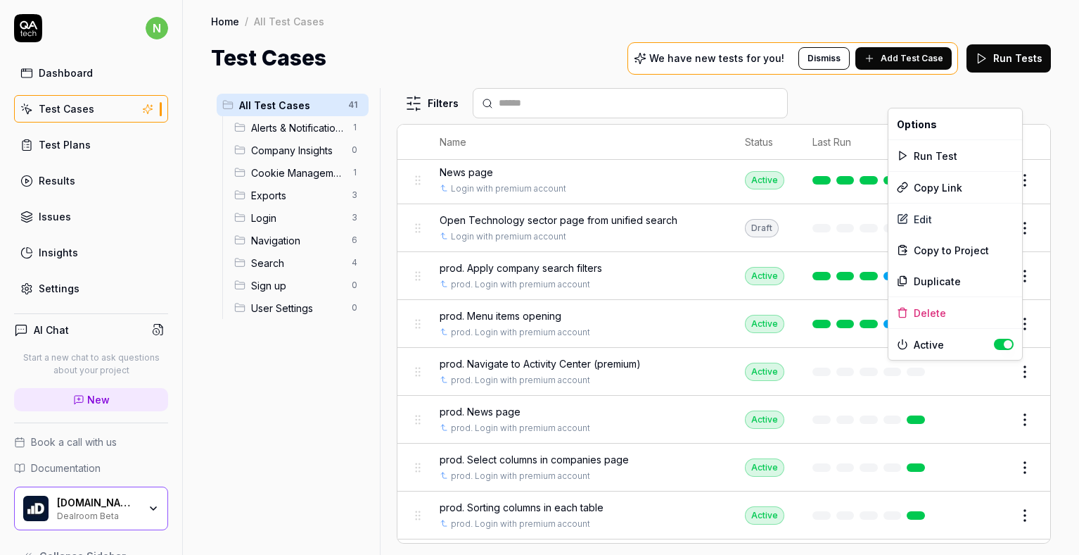
click at [1018, 374] on html "n Dashboard Test Cases Test Plans Results Issues Insights Settings AI Chat Star…" at bounding box center [539, 277] width 1079 height 555
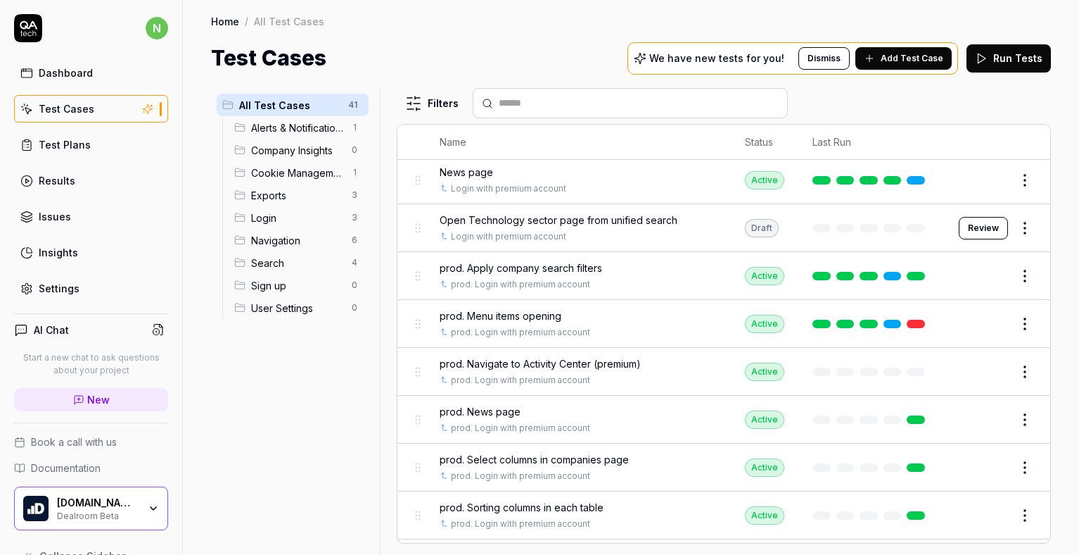
click at [1015, 372] on html "n Dashboard Test Cases Test Plans Results Issues Insights Settings AI Chat Star…" at bounding box center [539, 277] width 1079 height 555
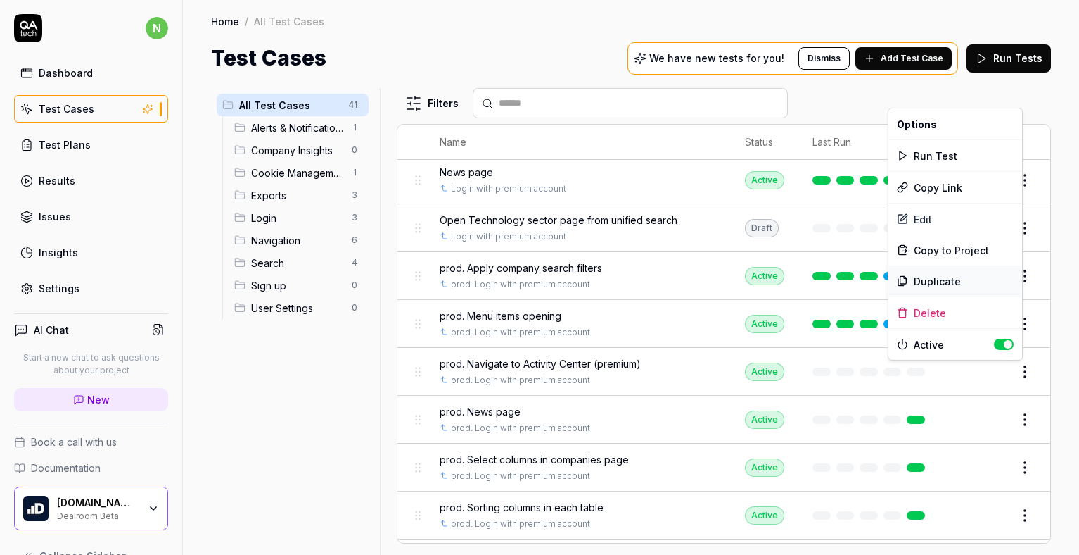
click at [932, 281] on div "Duplicate" at bounding box center [956, 280] width 134 height 31
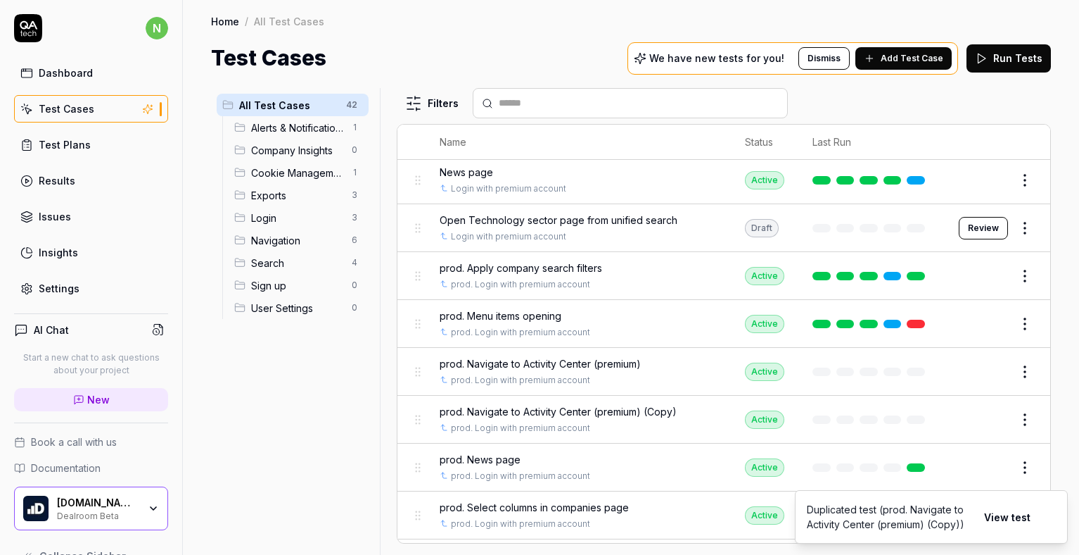
click at [1023, 514] on button "View test" at bounding box center [1007, 516] width 63 height 28
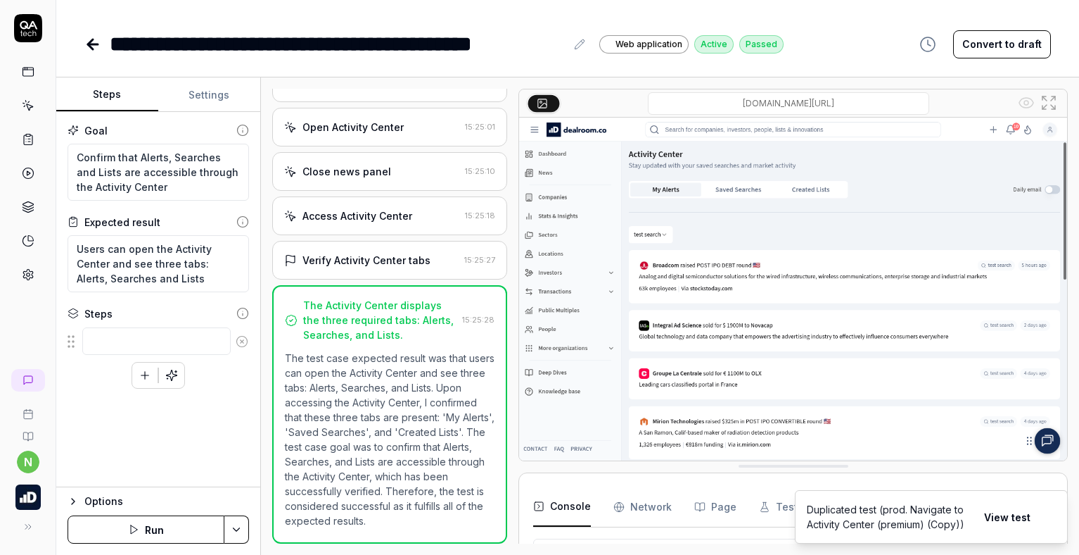
scroll to position [61, 0]
click at [89, 51] on icon at bounding box center [92, 44] width 17 height 17
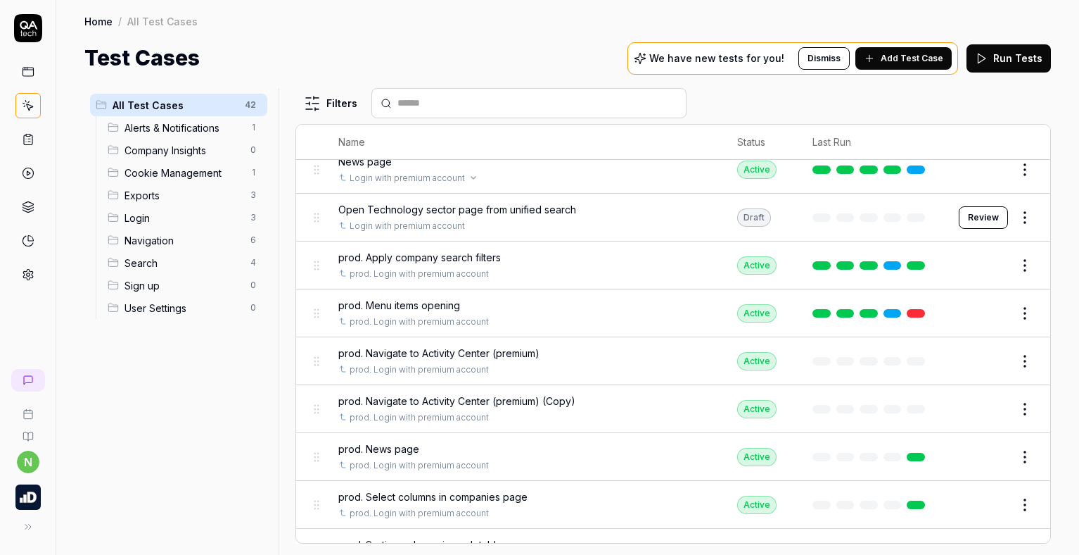
scroll to position [563, 0]
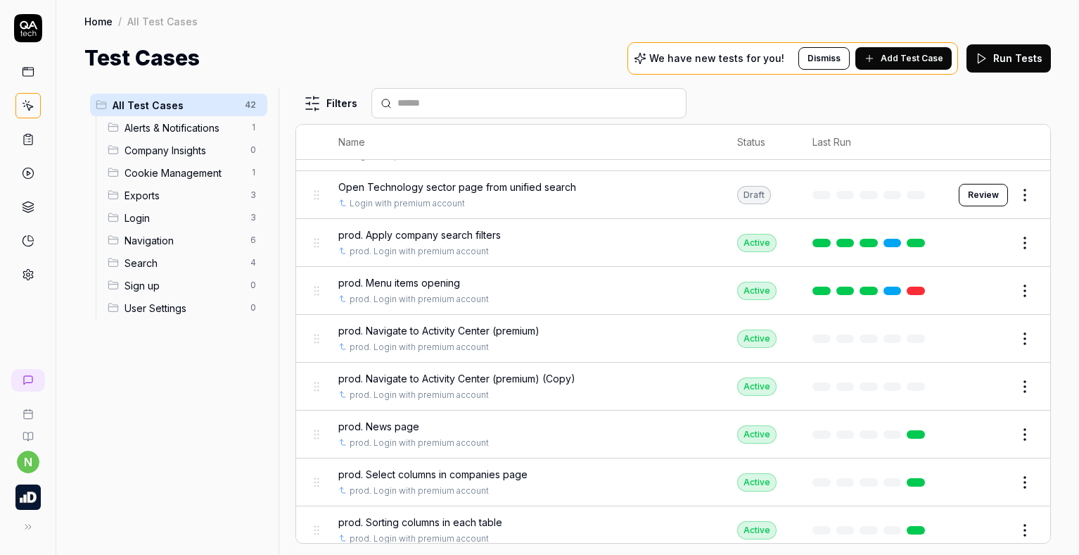
click at [975, 390] on button "Edit" at bounding box center [992, 386] width 34 height 23
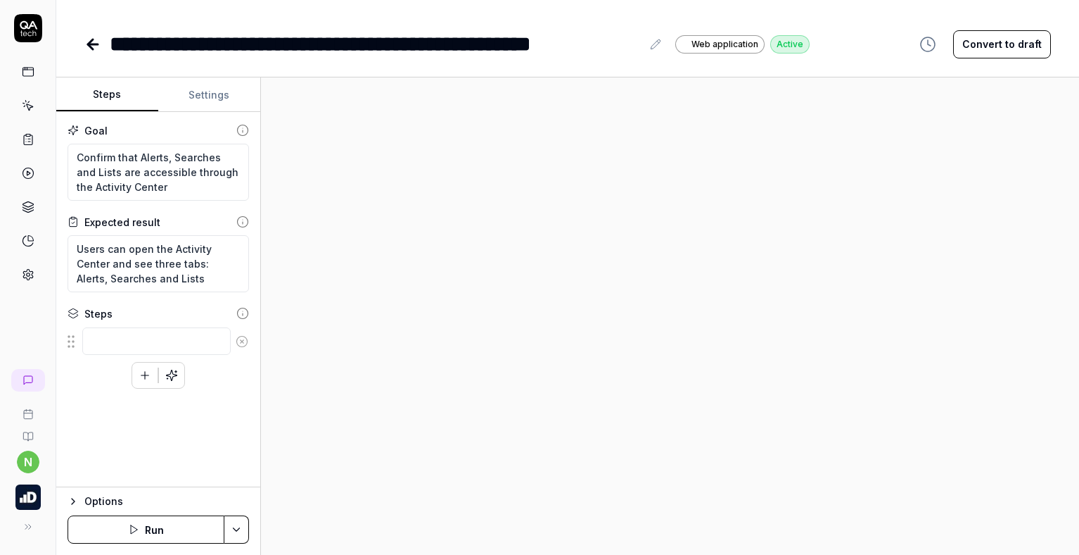
type textarea "*"
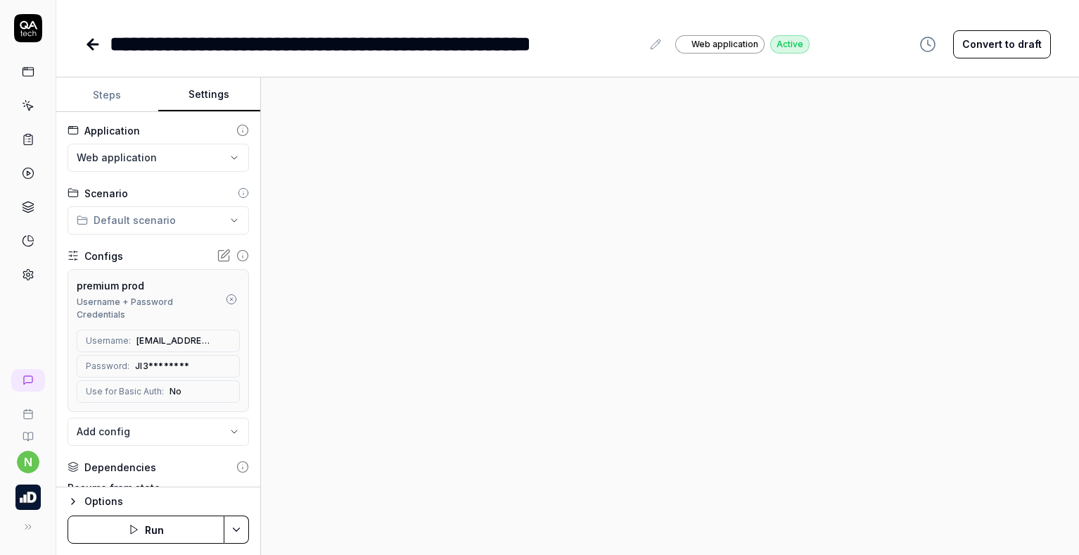
click at [201, 96] on button "Settings" at bounding box center [209, 95] width 102 height 34
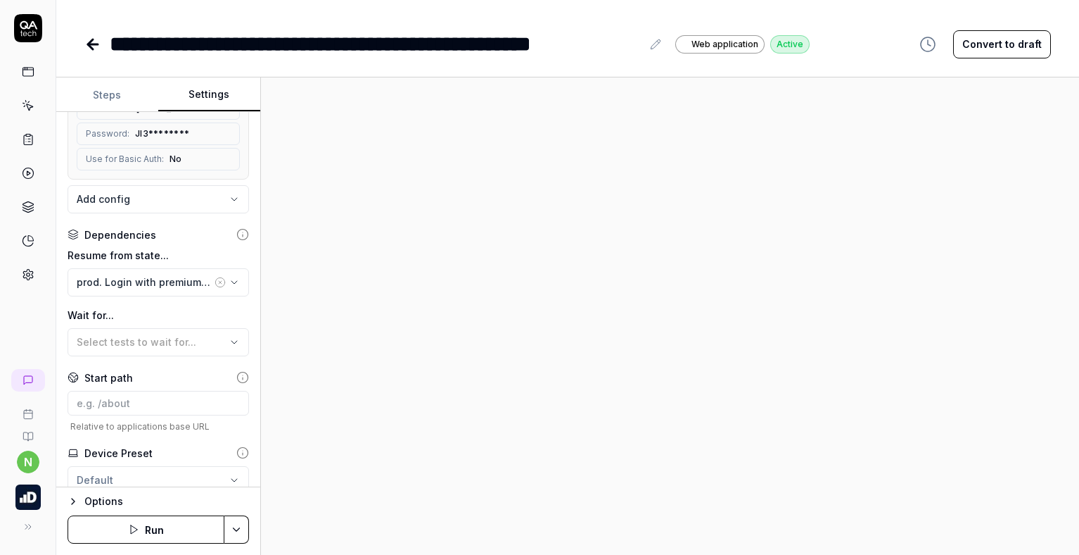
scroll to position [281, 0]
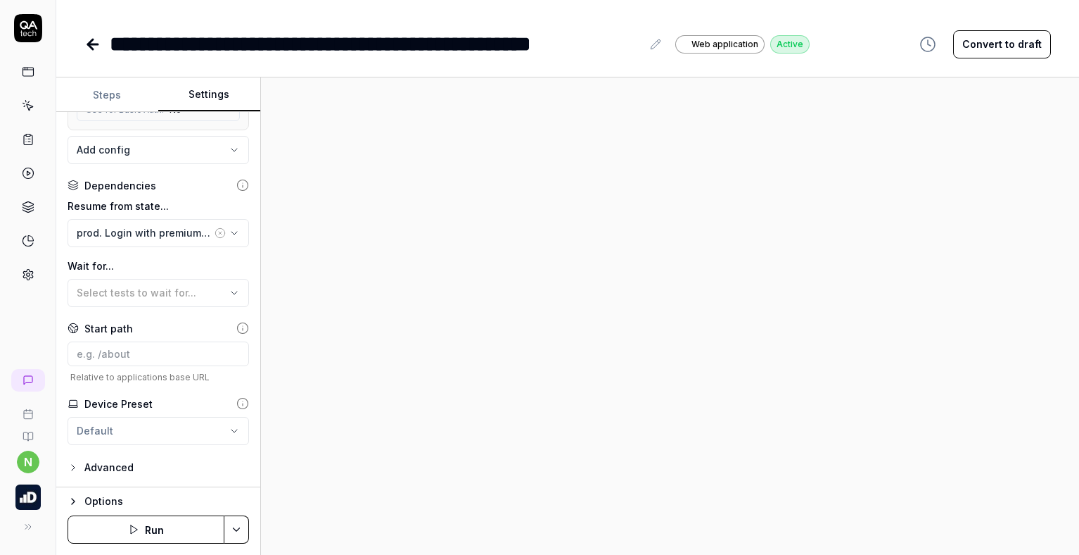
click at [75, 500] on icon "button" at bounding box center [73, 500] width 11 height 11
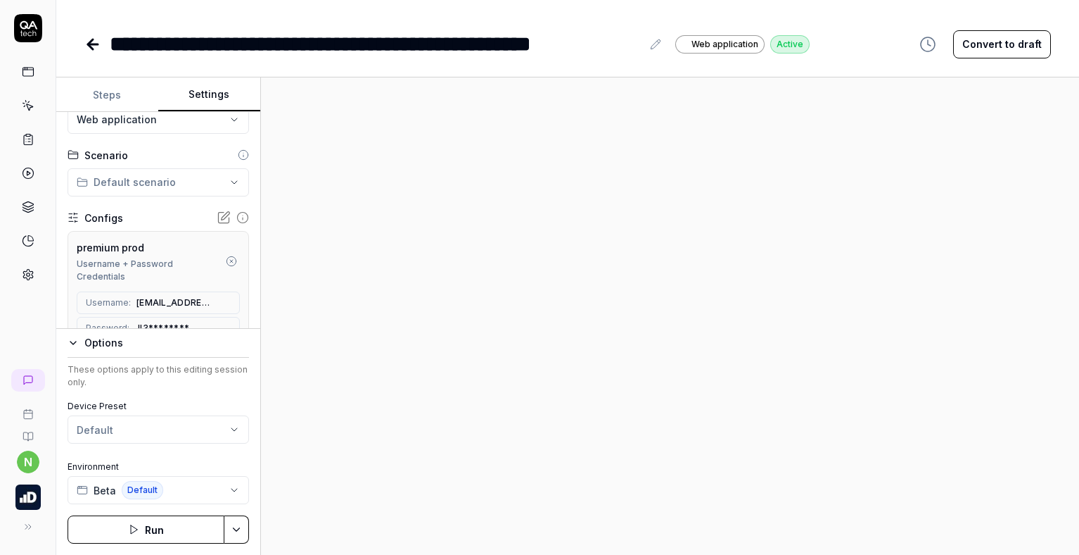
scroll to position [70, 0]
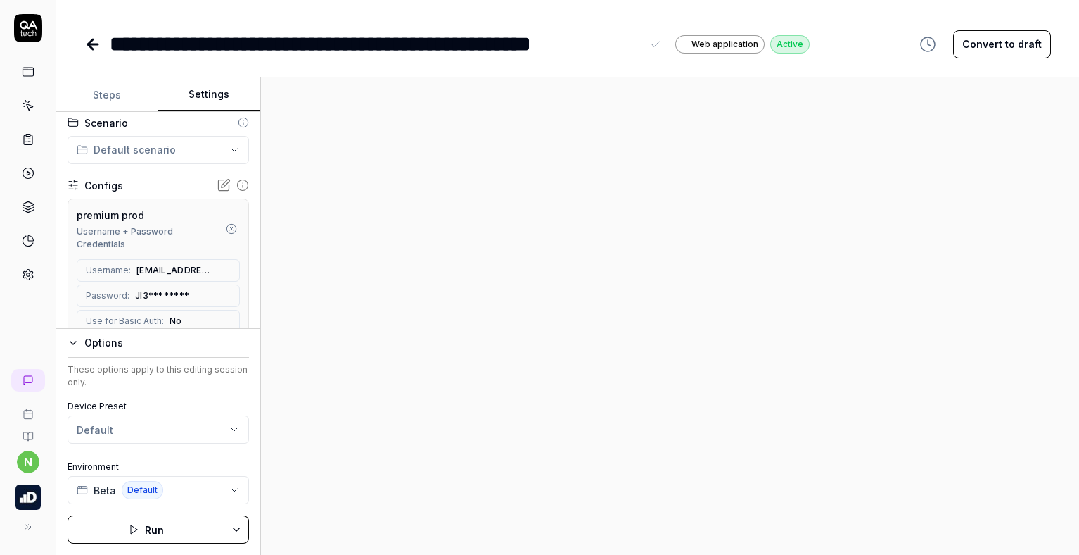
click at [171, 44] on div "**********" at bounding box center [376, 44] width 532 height 32
drag, startPoint x: 170, startPoint y: 39, endPoint x: 110, endPoint y: 40, distance: 59.8
click at [110, 40] on div "**********" at bounding box center [376, 44] width 532 height 32
drag, startPoint x: 509, startPoint y: 45, endPoint x: 584, endPoint y: 40, distance: 74.8
click at [584, 40] on div "**********" at bounding box center [357, 44] width 495 height 32
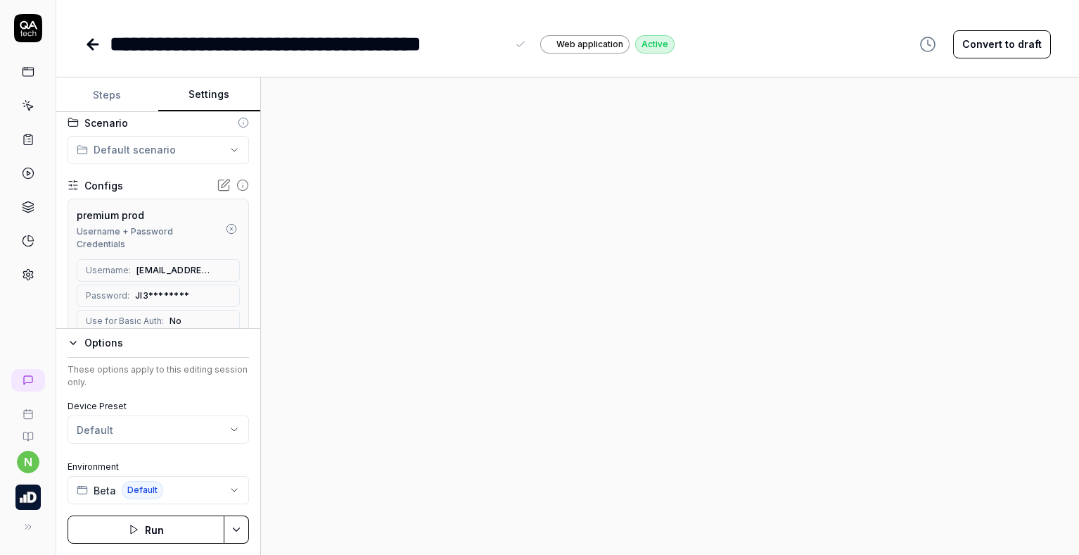
click at [754, 36] on div "**********" at bounding box center [567, 44] width 967 height 32
